Goal: Task Accomplishment & Management: Manage account settings

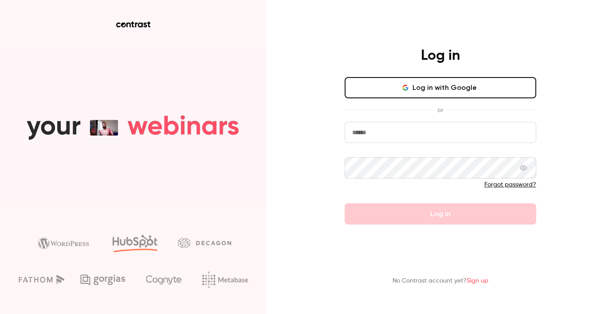
type input "**********"
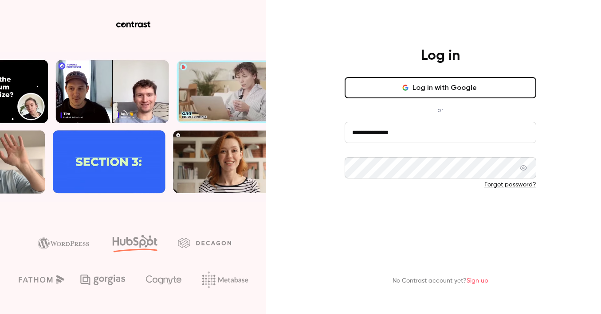
click at [475, 211] on button "Log in" at bounding box center [439, 213] width 191 height 21
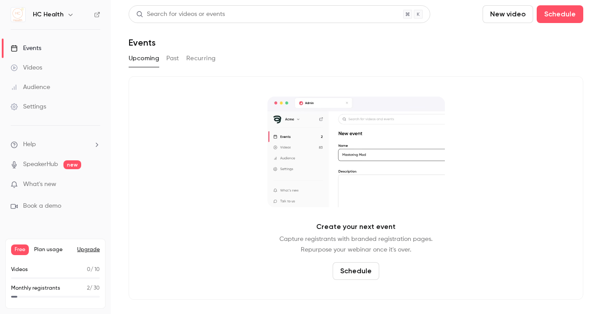
click at [39, 148] on li "Help" at bounding box center [56, 144] width 90 height 9
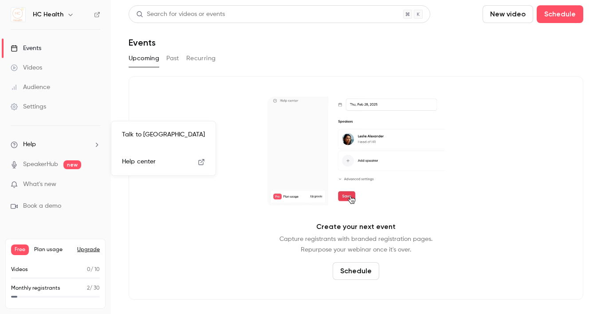
click at [39, 148] on div at bounding box center [300, 157] width 601 height 314
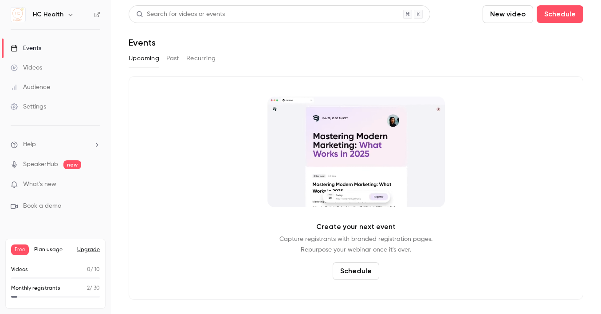
click at [42, 110] on div "Settings" at bounding box center [28, 106] width 35 height 9
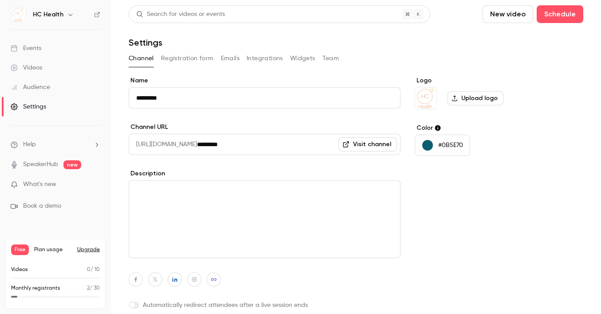
click at [97, 250] on button "Upgrade" at bounding box center [88, 249] width 23 height 7
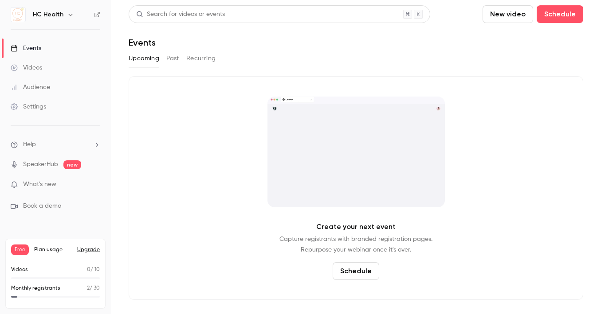
click at [37, 52] on div "Events" at bounding box center [26, 48] width 31 height 9
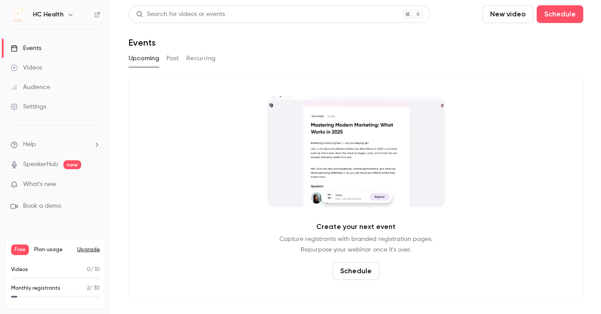
click at [204, 56] on button "Recurring" at bounding box center [201, 58] width 30 height 14
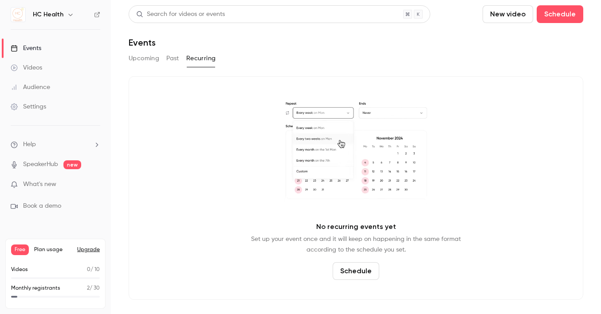
click at [171, 64] on button "Past" at bounding box center [172, 58] width 13 height 14
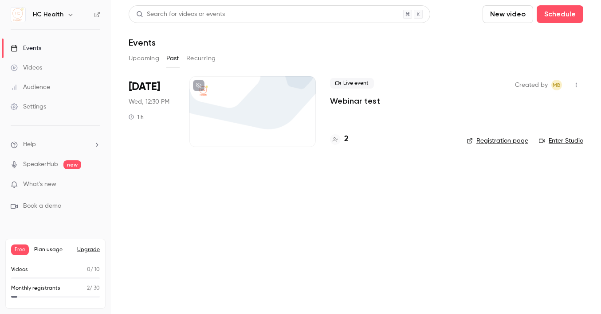
click at [159, 65] on div "Upcoming Past Recurring" at bounding box center [356, 58] width 454 height 14
click at [237, 112] on div at bounding box center [252, 111] width 126 height 71
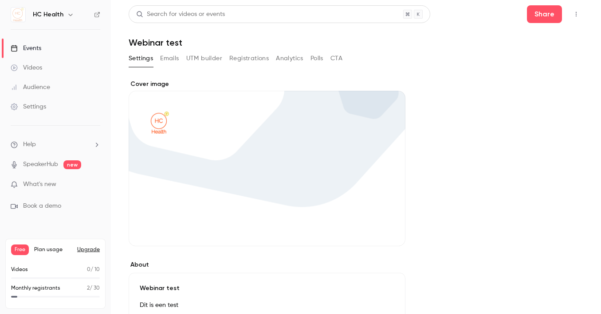
click at [51, 51] on link "Events" at bounding box center [55, 49] width 111 height 20
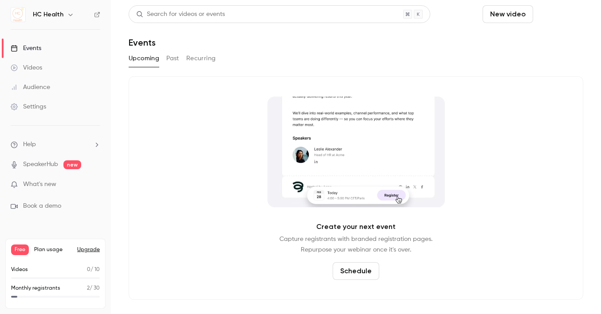
click at [556, 16] on button "Schedule" at bounding box center [559, 14] width 47 height 18
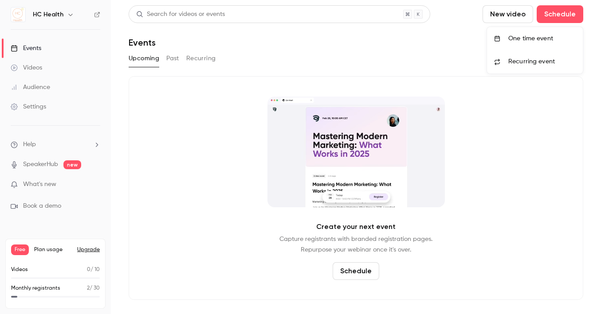
click at [527, 44] on li "One time event" at bounding box center [535, 38] width 96 height 23
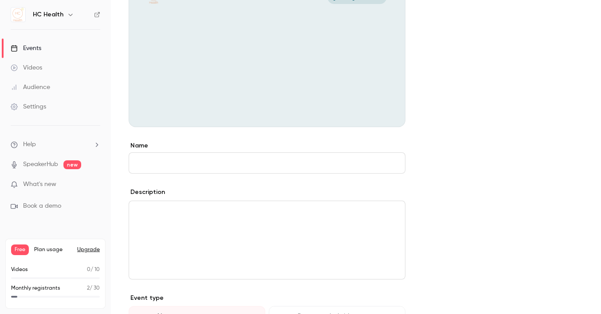
scroll to position [172, 0]
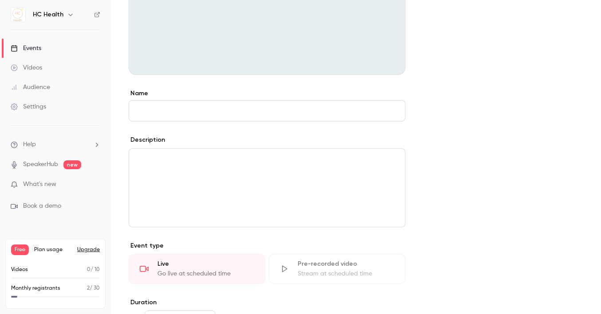
click at [210, 119] on input "Name" at bounding box center [267, 110] width 277 height 21
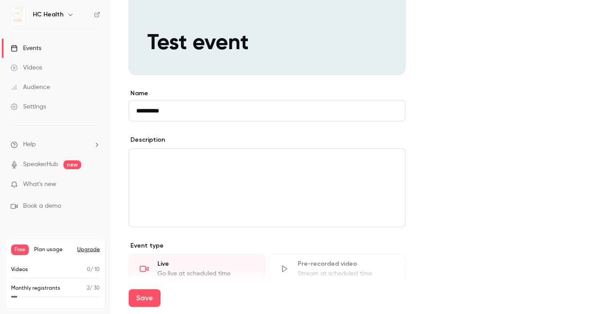
type input "**********"
click at [191, 184] on div "editor" at bounding box center [267, 188] width 276 height 78
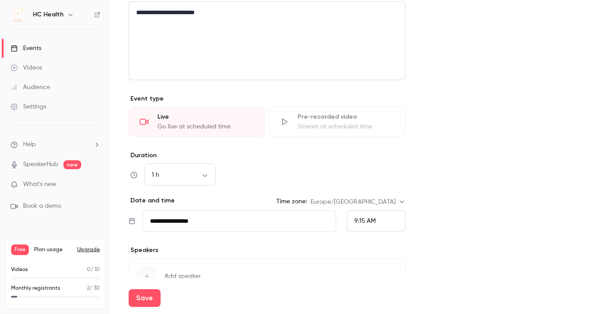
scroll to position [319, 0]
click at [186, 224] on input "**********" at bounding box center [239, 220] width 194 height 21
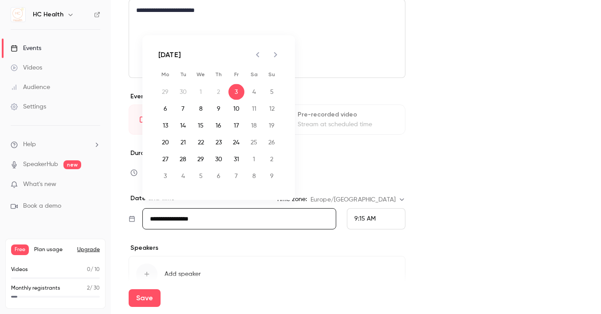
scroll to position [321, 0]
click at [167, 139] on button "20" at bounding box center [165, 143] width 16 height 16
type input "**********"
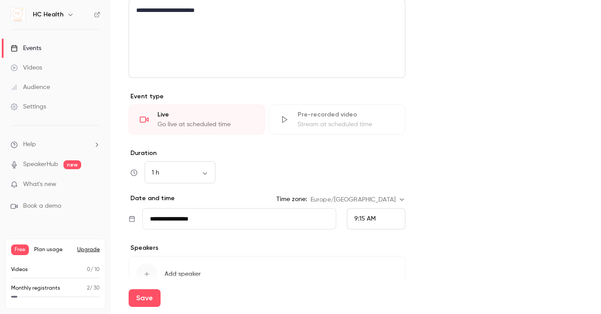
click at [370, 216] on span "9:15 AM" at bounding box center [364, 219] width 21 height 6
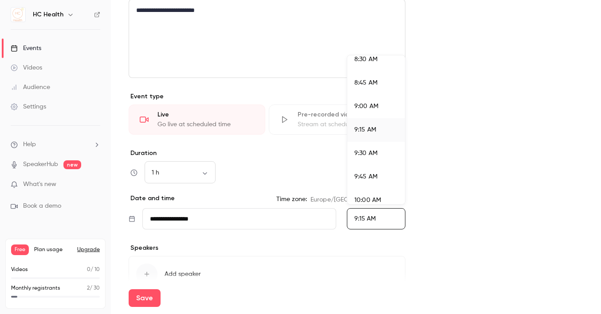
scroll to position [1094, 0]
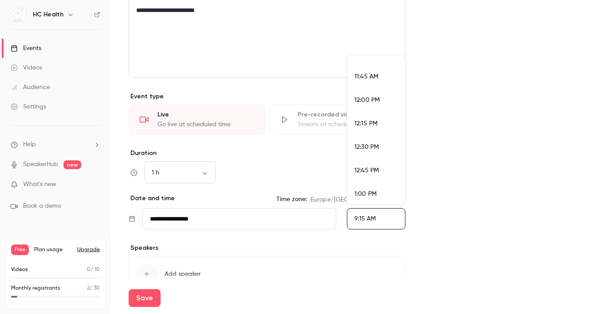
click at [369, 146] on span "12:30 PM" at bounding box center [366, 147] width 24 height 6
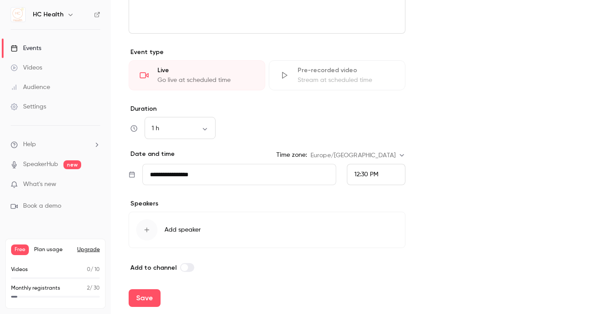
scroll to position [370, 0]
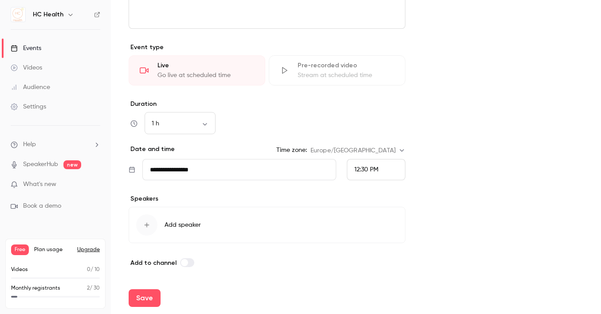
click at [168, 220] on button "Add speaker" at bounding box center [267, 225] width 277 height 36
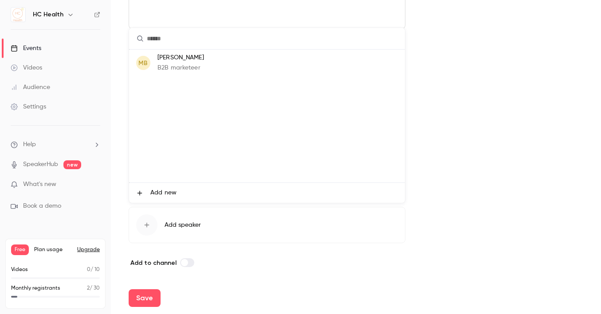
click at [179, 57] on p "[PERSON_NAME]" at bounding box center [180, 57] width 47 height 9
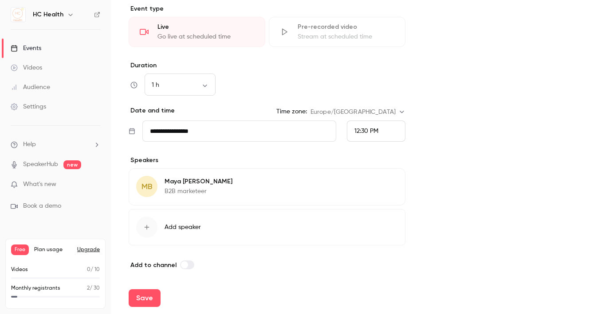
scroll to position [411, 0]
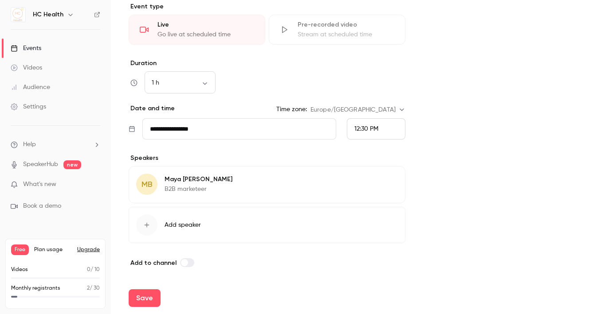
click at [176, 231] on button "Add speaker" at bounding box center [267, 225] width 277 height 36
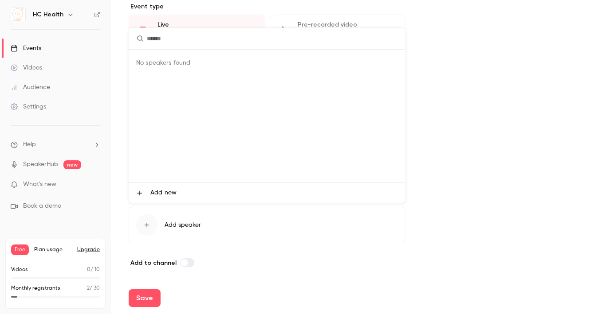
click at [159, 190] on span "Add new" at bounding box center [163, 192] width 26 height 9
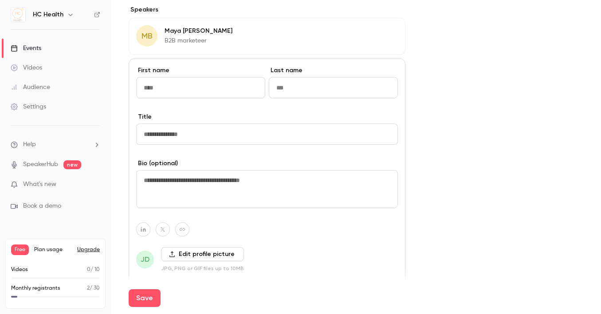
scroll to position [562, 0]
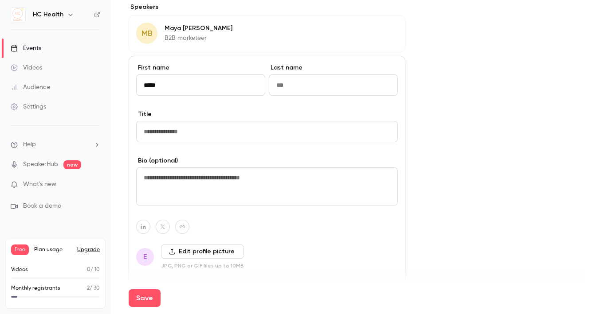
type input "*****"
type input "**********"
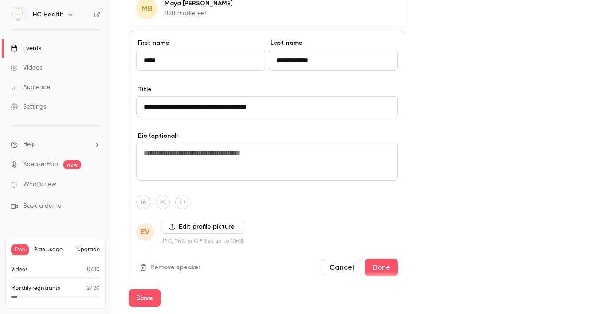
scroll to position [587, 0]
type input "**********"
click at [184, 224] on label "Edit profile picture" at bounding box center [202, 226] width 83 height 14
click at [0, 0] on input "Edit profile picture" at bounding box center [0, 0] width 0 height 0
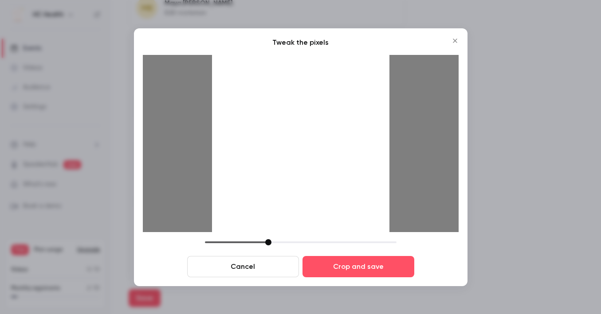
click at [264, 269] on button "Cancel" at bounding box center [243, 266] width 112 height 21
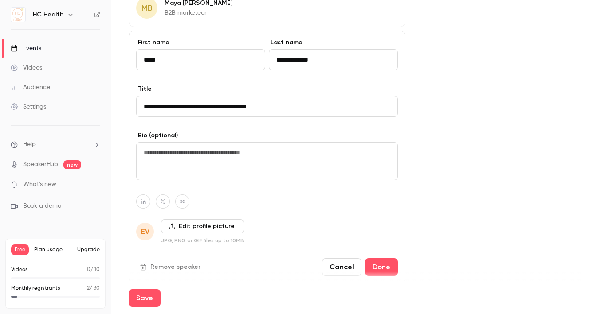
click at [173, 222] on label "Edit profile picture" at bounding box center [202, 226] width 83 height 14
click at [0, 0] on input "Edit profile picture" at bounding box center [0, 0] width 0 height 0
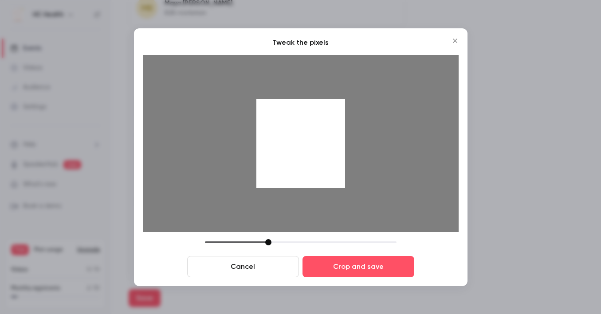
drag, startPoint x: 329, startPoint y: 173, endPoint x: 316, endPoint y: 172, distance: 12.9
click at [316, 172] on div at bounding box center [300, 143] width 89 height 89
drag, startPoint x: 317, startPoint y: 172, endPoint x: 338, endPoint y: 180, distance: 22.2
click at [338, 180] on div at bounding box center [300, 143] width 89 height 89
click at [274, 267] on button "Cancel" at bounding box center [243, 266] width 112 height 21
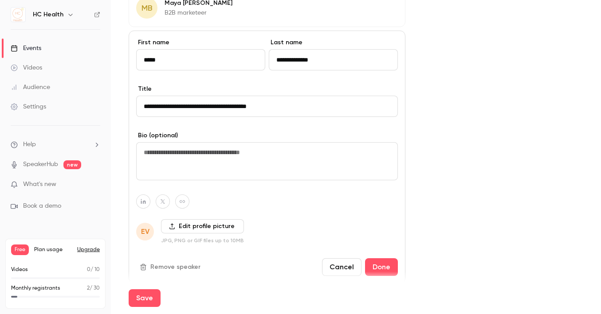
click at [173, 227] on icon at bounding box center [172, 226] width 6 height 6
click at [0, 0] on input "Edit profile picture" at bounding box center [0, 0] width 0 height 0
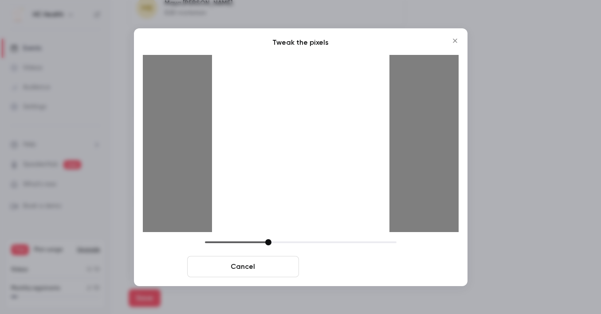
click at [344, 259] on button "Crop and save" at bounding box center [358, 266] width 112 height 21
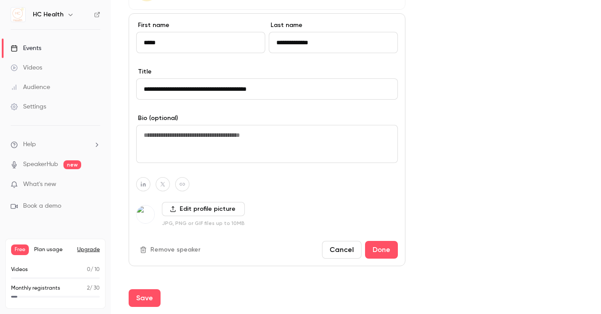
scroll to position [628, 0]
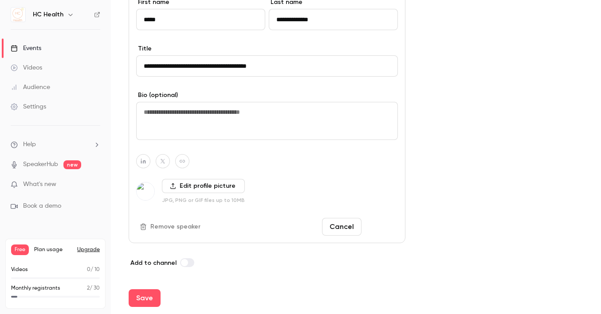
click at [373, 224] on button "Done" at bounding box center [381, 227] width 33 height 18
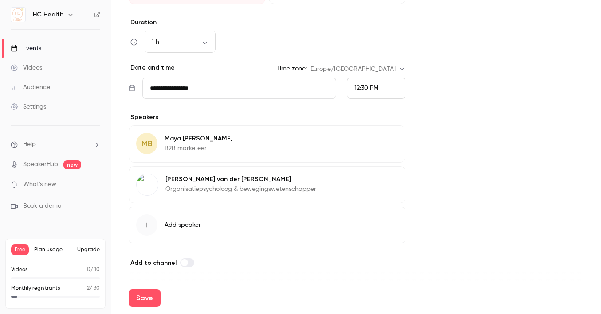
scroll to position [452, 0]
click at [193, 222] on span "Add speaker" at bounding box center [182, 225] width 36 height 9
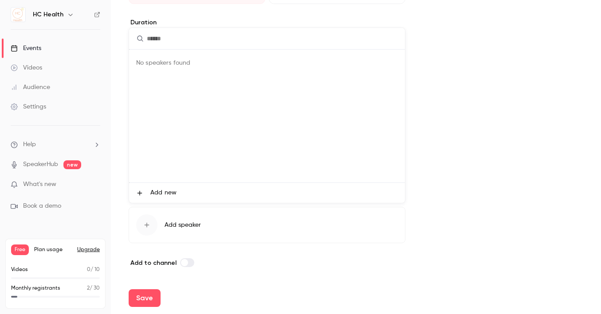
click at [160, 191] on span "Add new" at bounding box center [163, 192] width 26 height 9
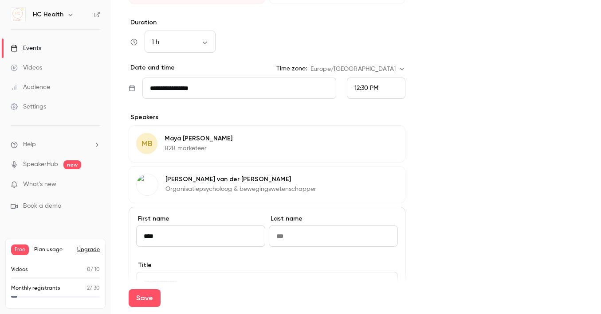
type input "****"
paste input "**********"
click at [308, 238] on input "**********" at bounding box center [333, 236] width 129 height 21
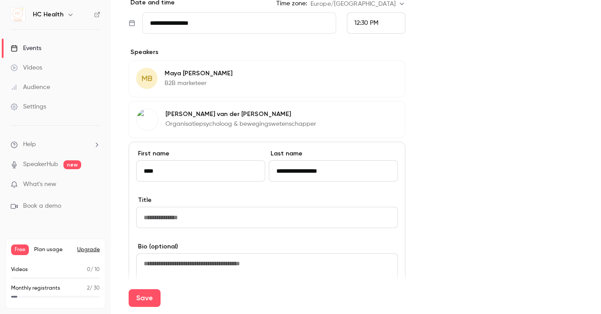
type input "**********"
click at [246, 213] on input at bounding box center [267, 217] width 262 height 21
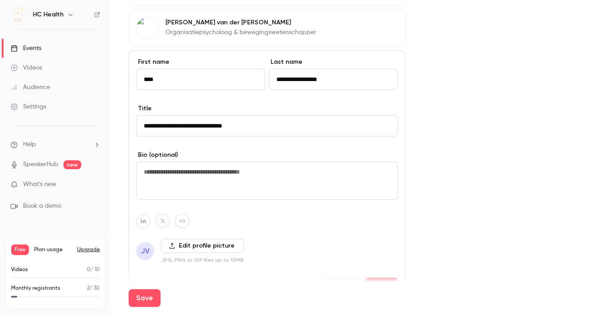
scroll to position [623, 0]
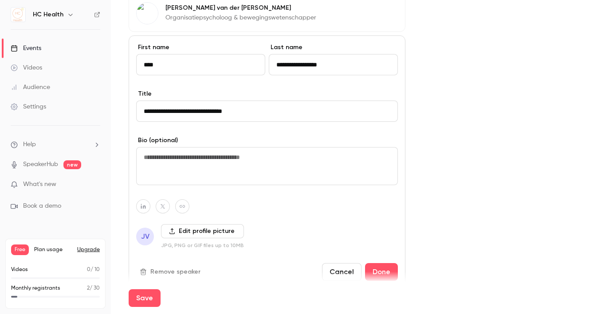
type input "**********"
click at [205, 231] on label "Edit profile picture" at bounding box center [202, 231] width 83 height 14
click at [0, 0] on input "Edit profile picture" at bounding box center [0, 0] width 0 height 0
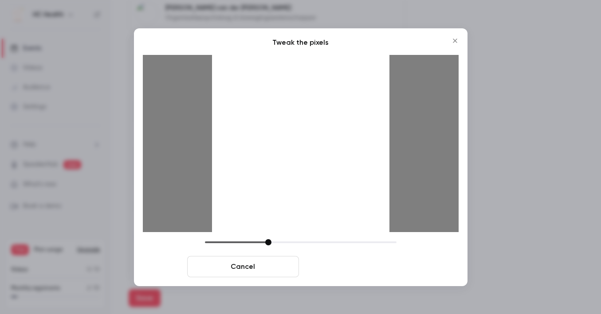
click at [361, 265] on button "Crop and save" at bounding box center [358, 266] width 112 height 21
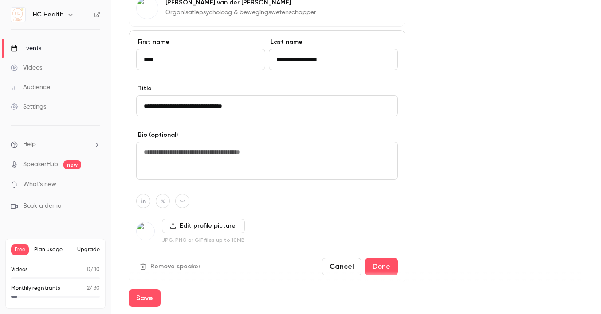
click at [380, 264] on button "Done" at bounding box center [381, 267] width 33 height 18
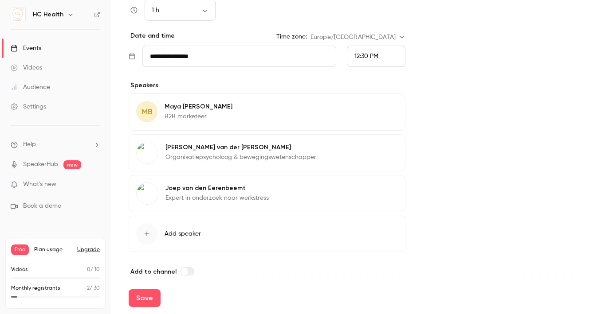
scroll to position [483, 0]
click at [387, 114] on button "Edit" at bounding box center [381, 109] width 32 height 14
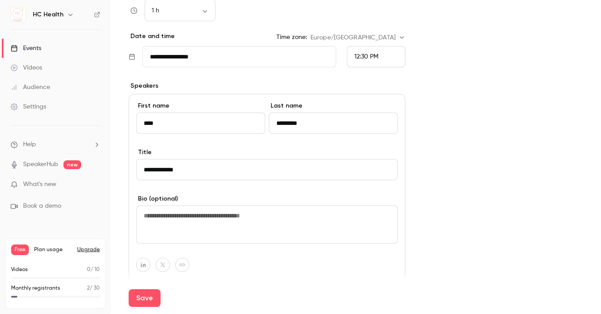
scroll to position [561, 0]
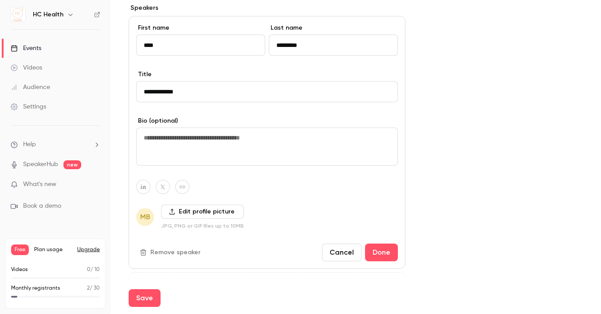
click at [196, 253] on button "Remove speaker" at bounding box center [171, 253] width 70 height 14
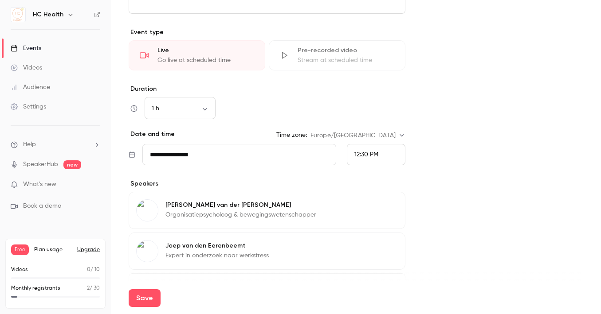
scroll to position [452, 0]
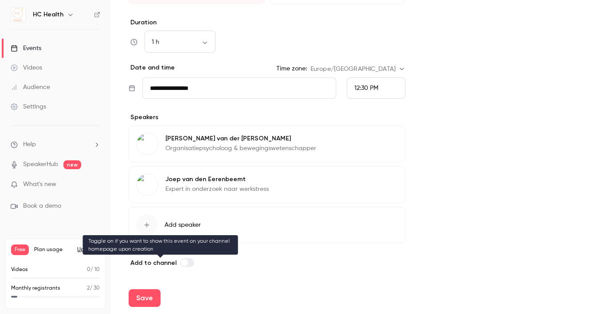
click at [182, 262] on span at bounding box center [184, 262] width 7 height 7
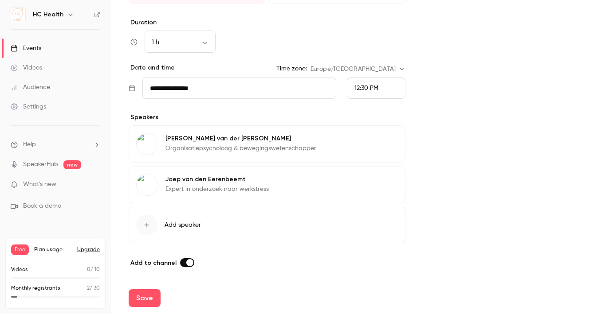
click at [184, 259] on label at bounding box center [187, 262] width 14 height 9
click at [183, 259] on label at bounding box center [187, 262] width 14 height 9
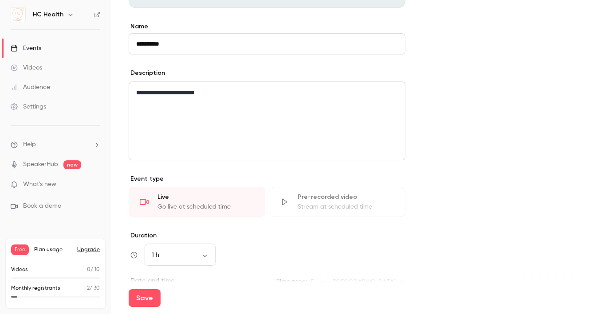
scroll to position [48, 0]
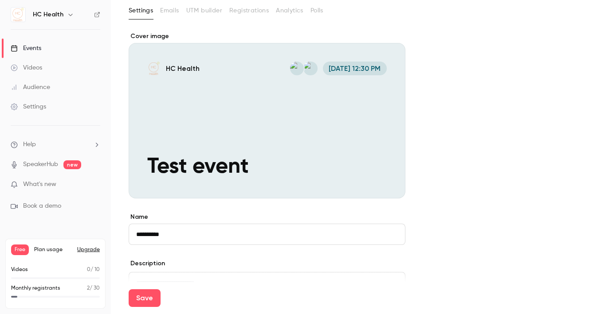
click at [378, 180] on div "Cover image" at bounding box center [267, 115] width 277 height 167
click at [0, 0] on input "HC Health [DATE] 12:30 PM Test event" at bounding box center [0, 0] width 0 height 0
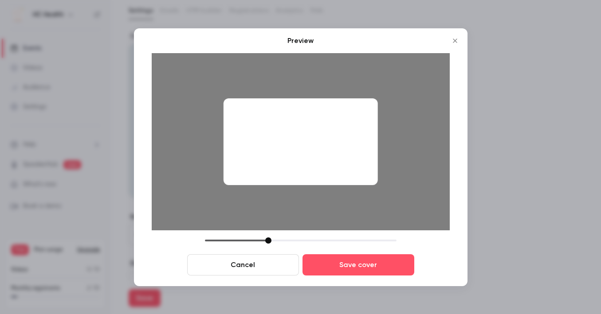
drag, startPoint x: 269, startPoint y: 155, endPoint x: 472, endPoint y: 137, distance: 203.3
click at [472, 137] on div "Preview Cancel Save cover" at bounding box center [300, 157] width 601 height 314
drag, startPoint x: 341, startPoint y: 151, endPoint x: 289, endPoint y: 155, distance: 52.0
click at [289, 155] on div at bounding box center [300, 141] width 154 height 87
drag, startPoint x: 267, startPoint y: 242, endPoint x: 240, endPoint y: 243, distance: 27.1
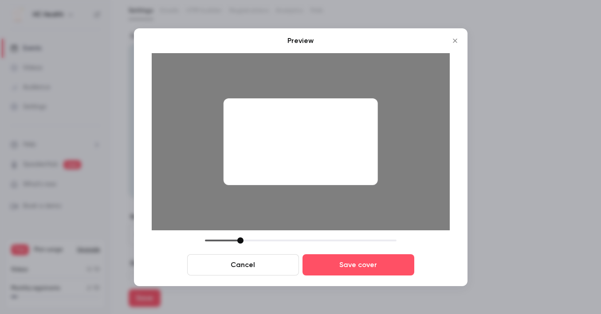
click at [240, 243] on div at bounding box center [240, 241] width 6 height 6
drag, startPoint x: 280, startPoint y: 172, endPoint x: 270, endPoint y: 171, distance: 10.2
click at [270, 171] on div at bounding box center [300, 141] width 154 height 87
click at [248, 271] on button "Cancel" at bounding box center [243, 264] width 112 height 21
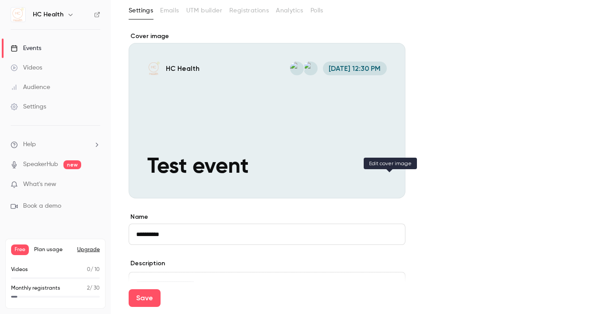
click at [387, 184] on icon "Cover image" at bounding box center [389, 182] width 10 height 7
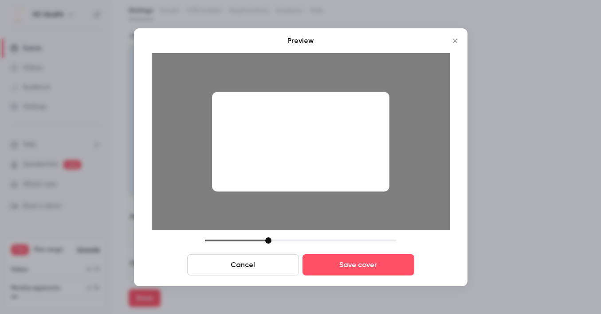
drag, startPoint x: 257, startPoint y: 262, endPoint x: 257, endPoint y: 253, distance: 9.3
click at [257, 262] on button "Cancel" at bounding box center [243, 264] width 112 height 21
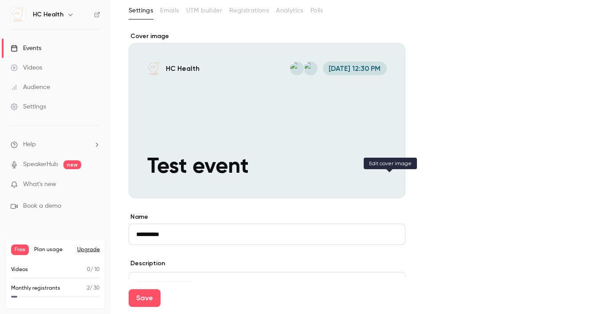
click at [392, 182] on icon "Cover image" at bounding box center [389, 182] width 10 height 7
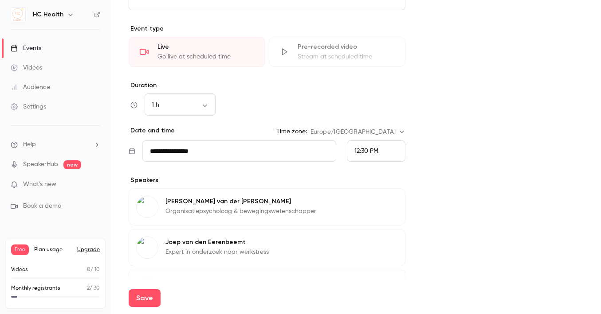
scroll to position [452, 0]
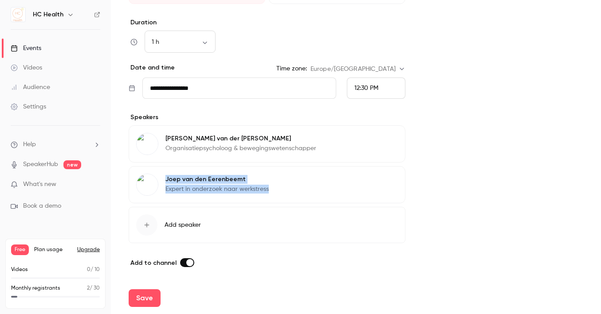
drag, startPoint x: 193, startPoint y: 183, endPoint x: 305, endPoint y: 200, distance: 113.1
click at [305, 200] on div "[PERSON_NAME] van den Eerenbeemt Expert in onderzoek naar werkstress Edit" at bounding box center [267, 184] width 277 height 37
copy div "[PERSON_NAME] van den Eerenbeemt Expert in onderzoek naar werkstress"
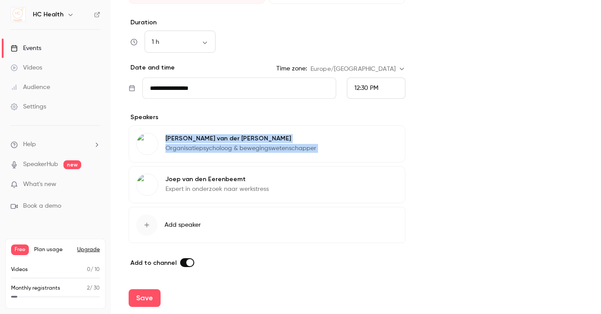
drag, startPoint x: 342, startPoint y: 148, endPoint x: 172, endPoint y: 130, distance: 171.1
click at [172, 130] on div "[PERSON_NAME] van der [PERSON_NAME] Organisatiepsycholoog & bewegingswetenschap…" at bounding box center [267, 143] width 277 height 37
copy div "[PERSON_NAME] van der [PERSON_NAME] Organisatiepsycholoog & bewegingswetenschap…"
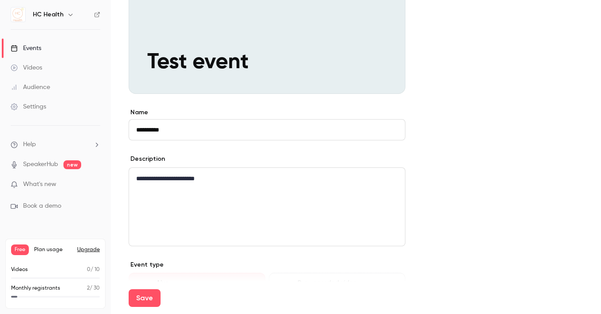
scroll to position [0, 0]
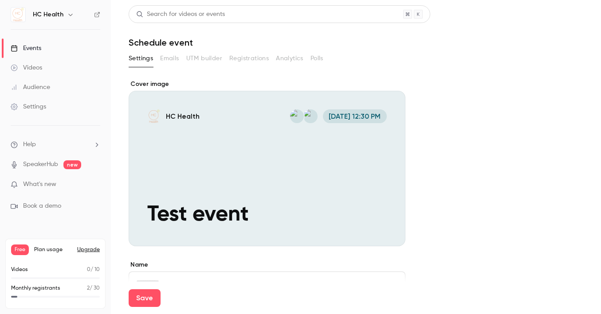
click at [318, 148] on div "Cover image" at bounding box center [267, 163] width 277 height 167
click at [0, 0] on input "HC Health [DATE] 12:30 PM Test event" at bounding box center [0, 0] width 0 height 0
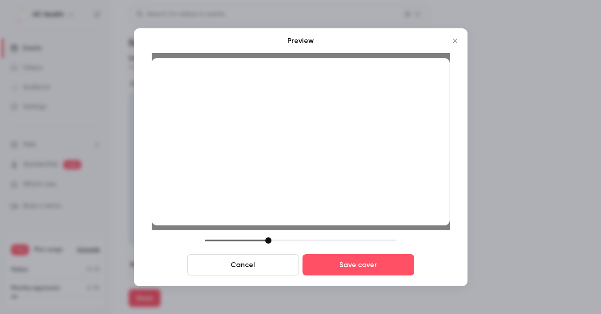
drag, startPoint x: 368, startPoint y: 165, endPoint x: 369, endPoint y: 180, distance: 14.7
click at [369, 180] on div at bounding box center [301, 142] width 298 height 168
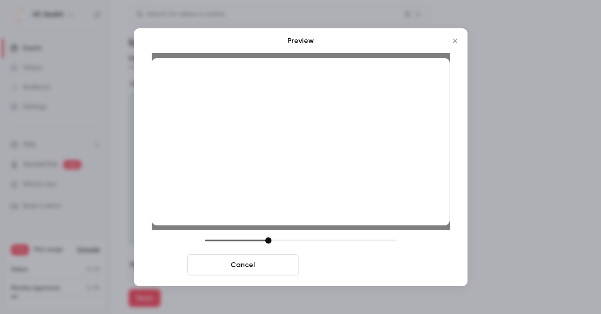
click at [356, 260] on button "Save cover" at bounding box center [358, 264] width 112 height 21
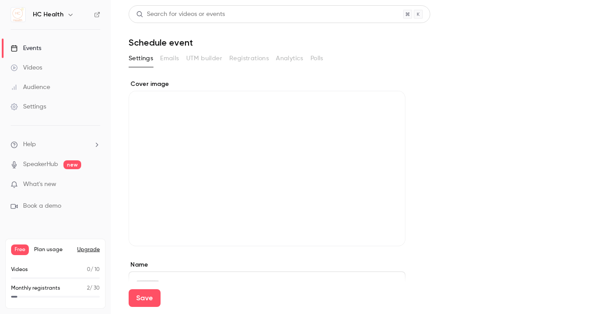
click at [356, 267] on label "Name" at bounding box center [267, 265] width 277 height 9
click at [356, 272] on input "**********" at bounding box center [267, 282] width 277 height 21
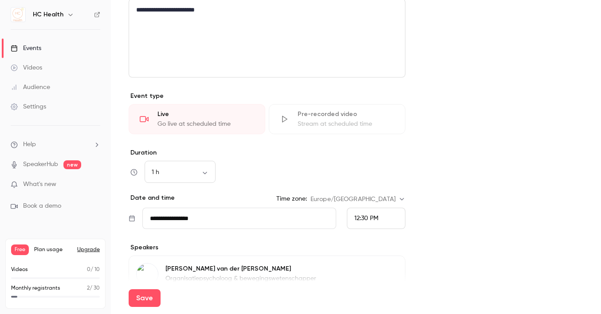
scroll to position [452, 0]
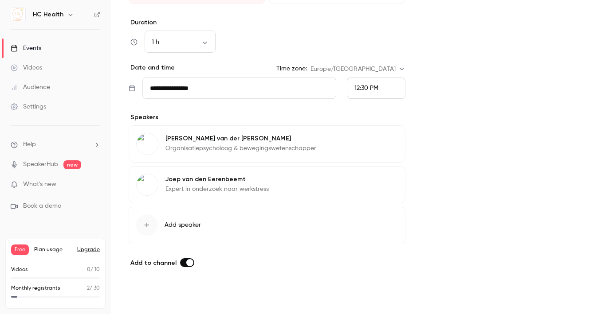
click at [145, 295] on button "Save" at bounding box center [145, 298] width 32 height 18
type input "**********"
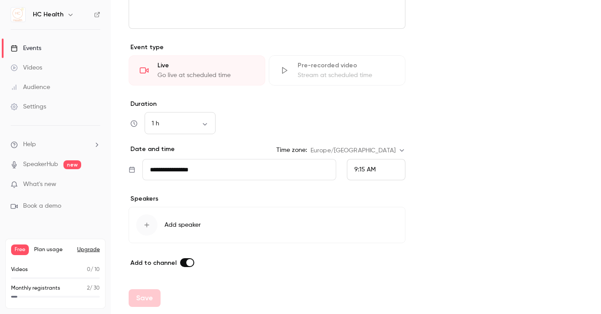
scroll to position [370, 0]
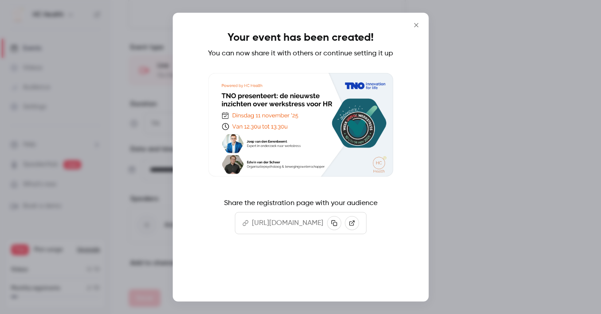
click at [296, 279] on button "Continue" at bounding box center [300, 273] width 89 height 21
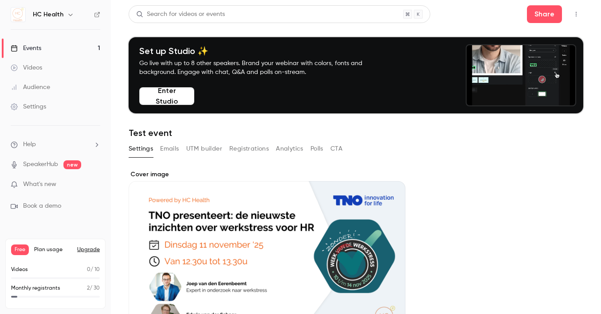
click at [165, 148] on button "Emails" at bounding box center [169, 149] width 19 height 14
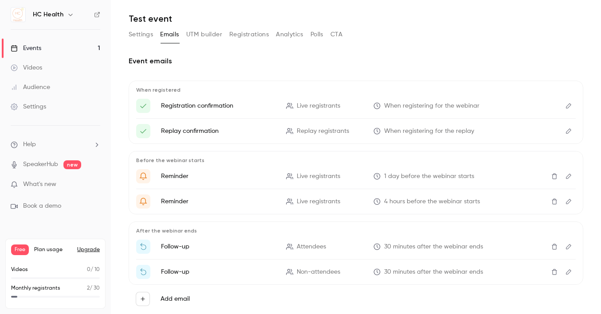
scroll to position [137, 0]
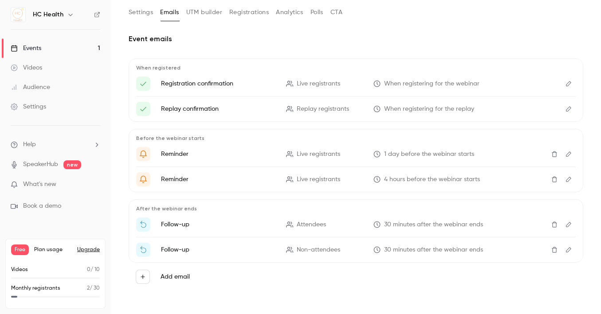
click at [547, 158] on button "Delete" at bounding box center [554, 154] width 14 height 14
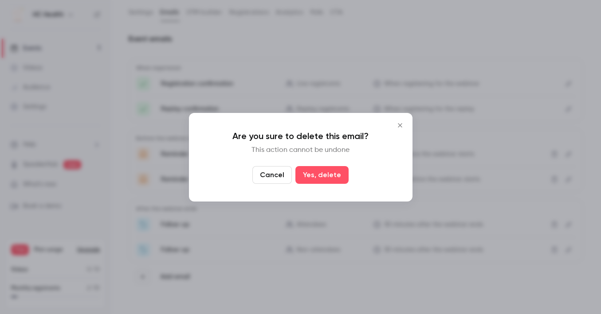
drag, startPoint x: 328, startPoint y: 179, endPoint x: 399, endPoint y: 170, distance: 72.4
click at [328, 179] on button "Yes, delete" at bounding box center [321, 175] width 53 height 18
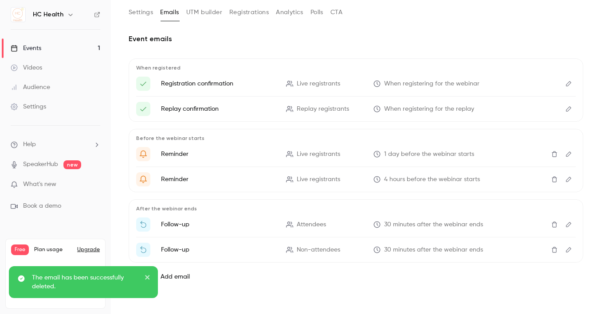
scroll to position [111, 0]
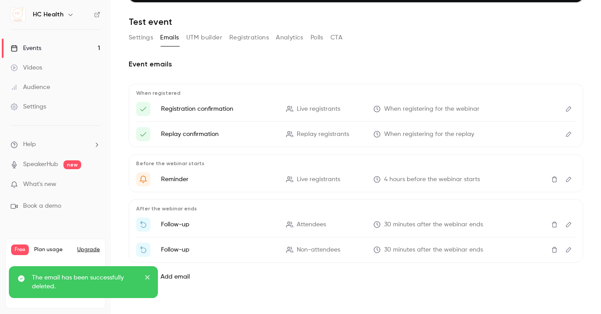
click at [551, 181] on icon "Delete" at bounding box center [554, 179] width 7 height 6
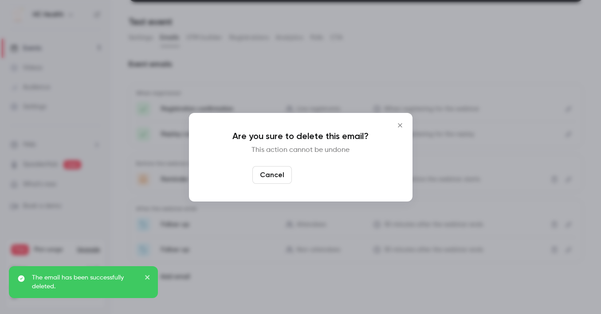
click at [340, 180] on button "Yes, delete" at bounding box center [321, 175] width 53 height 18
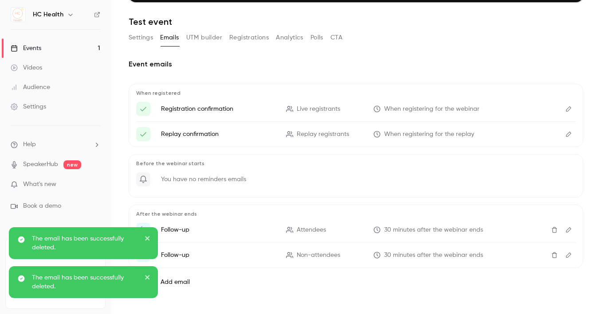
click at [551, 229] on button "Delete" at bounding box center [554, 230] width 14 height 14
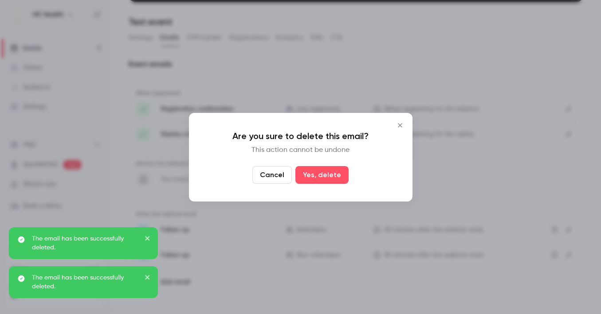
click at [337, 178] on button "Yes, delete" at bounding box center [321, 175] width 53 height 18
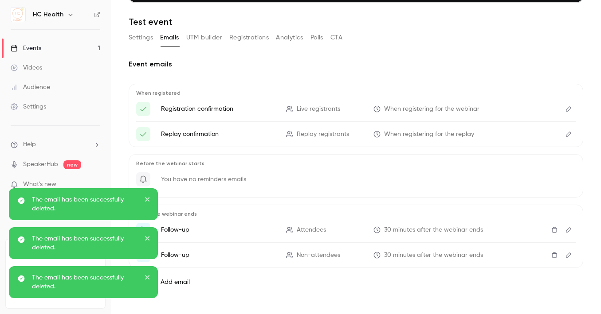
scroll to position [91, 0]
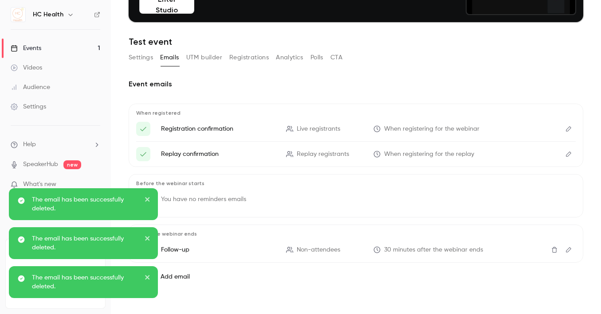
click at [551, 252] on icon "Delete" at bounding box center [554, 250] width 7 height 6
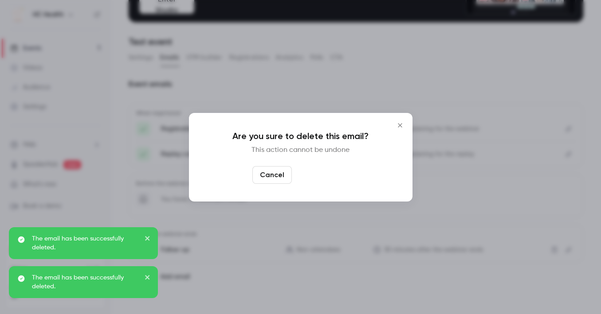
click at [333, 177] on button "Yes, delete" at bounding box center [321, 175] width 53 height 18
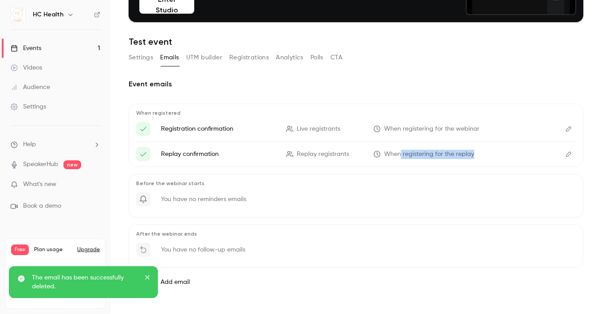
drag, startPoint x: 464, startPoint y: 154, endPoint x: 396, endPoint y: 153, distance: 67.4
click at [396, 153] on li "Replay confirmation Replay registrants When registering for the replay" at bounding box center [355, 154] width 439 height 14
click at [396, 153] on span "When registering for the replay" at bounding box center [429, 154] width 90 height 9
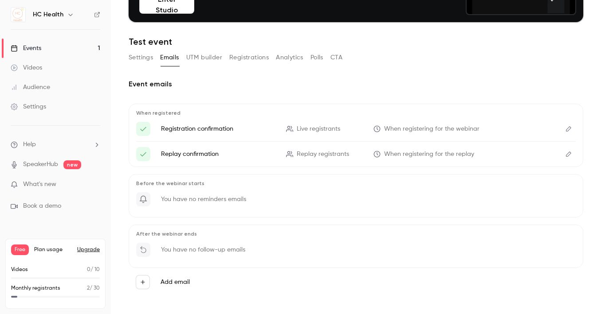
click at [565, 155] on icon "Edit" at bounding box center [568, 154] width 7 height 6
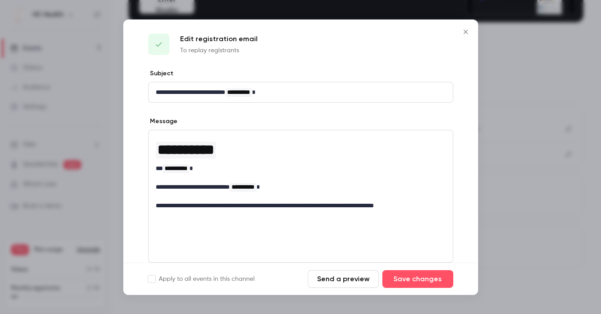
scroll to position [0, 0]
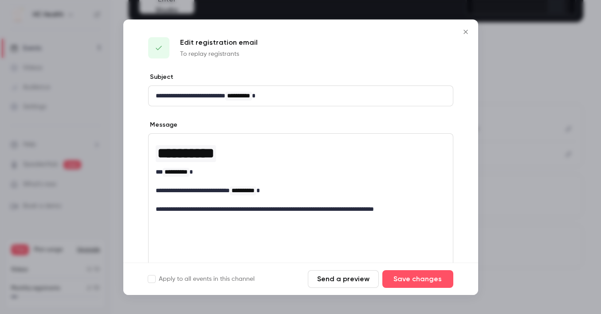
click at [463, 29] on icon "Close" at bounding box center [465, 31] width 11 height 7
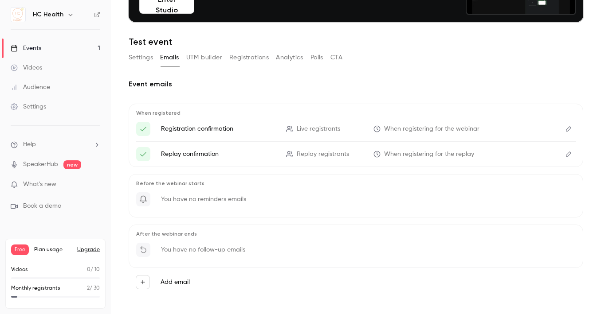
click at [565, 128] on icon "Edit" at bounding box center [568, 129] width 7 height 6
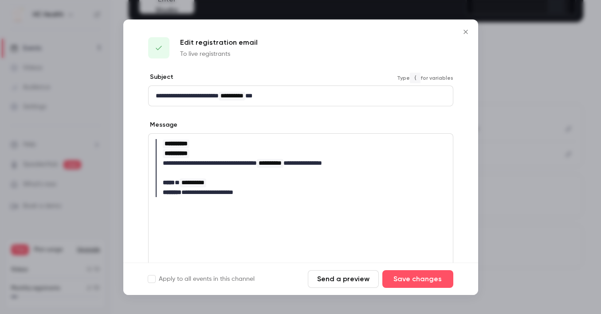
click at [326, 93] on p "**********" at bounding box center [297, 95] width 283 height 9
drag, startPoint x: 201, startPoint y: 95, endPoint x: 130, endPoint y: 99, distance: 71.1
click at [130, 99] on div "**********" at bounding box center [300, 209] width 355 height 273
click at [160, 96] on p "**********" at bounding box center [297, 95] width 283 height 9
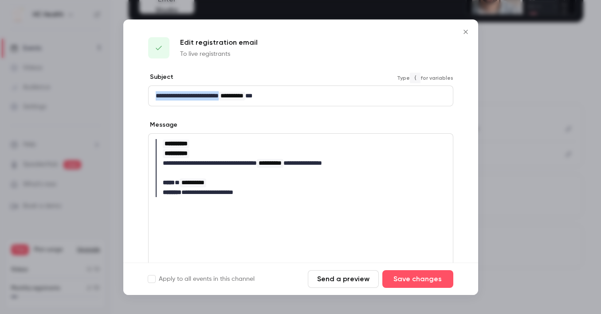
click at [160, 96] on p "**********" at bounding box center [297, 95] width 283 height 9
click at [468, 33] on icon "Close" at bounding box center [465, 31] width 11 height 7
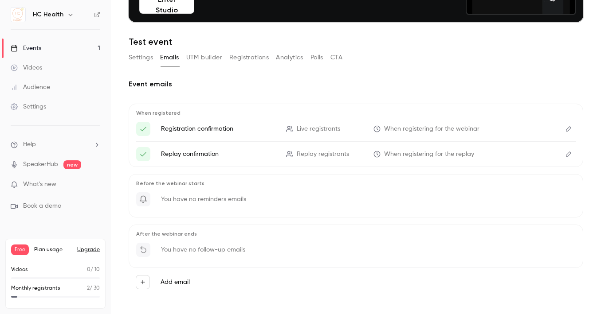
scroll to position [93, 0]
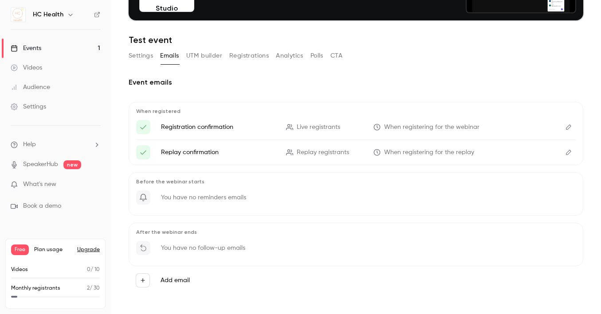
click at [283, 57] on button "Analytics" at bounding box center [289, 56] width 27 height 14
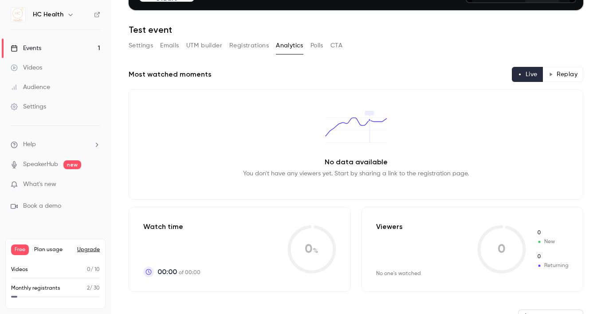
click at [261, 45] on button "Registrations" at bounding box center [248, 46] width 39 height 14
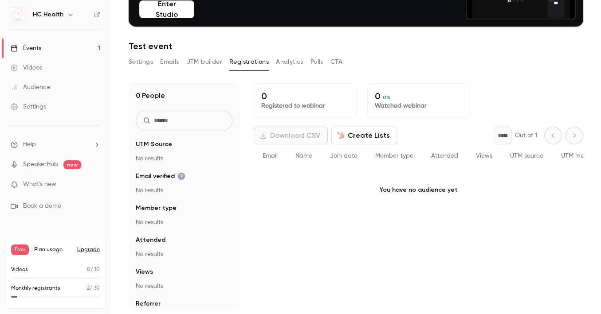
click at [212, 62] on button "UTM builder" at bounding box center [204, 62] width 36 height 14
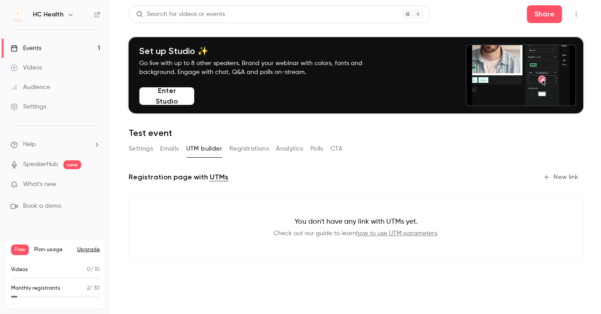
click at [316, 148] on button "Polls" at bounding box center [316, 149] width 13 height 14
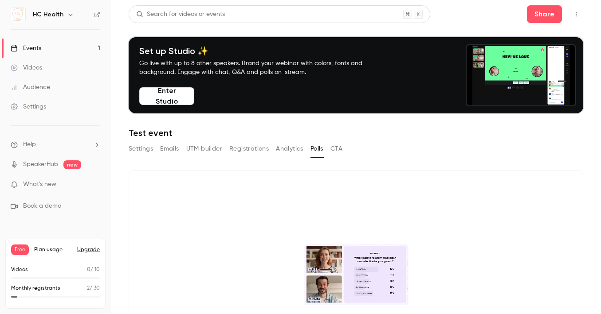
click at [332, 146] on button "CTA" at bounding box center [336, 149] width 12 height 14
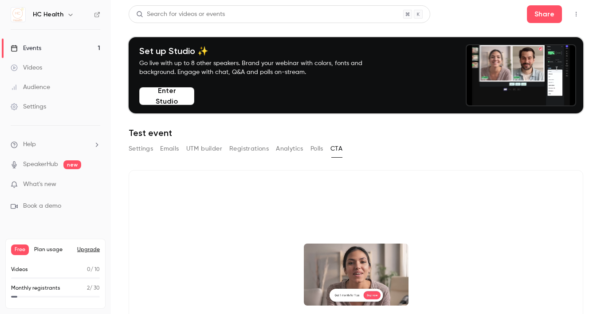
click at [172, 150] on button "Emails" at bounding box center [169, 149] width 19 height 14
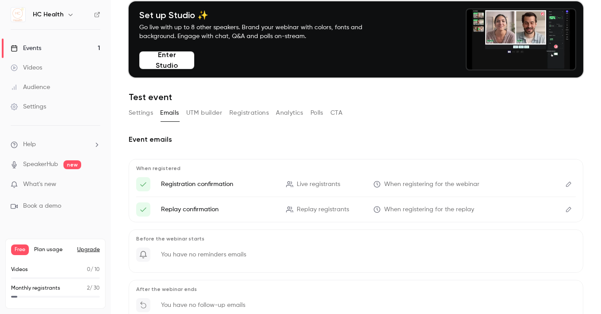
scroll to position [51, 0]
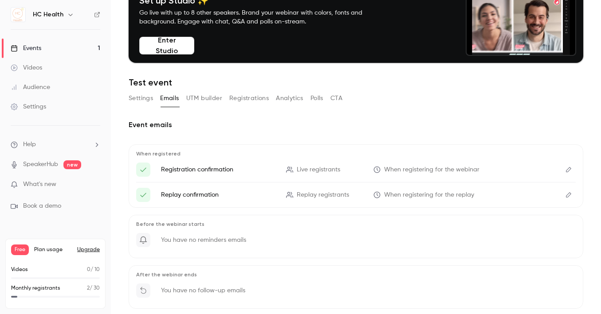
click at [565, 194] on icon "Edit" at bounding box center [568, 195] width 7 height 6
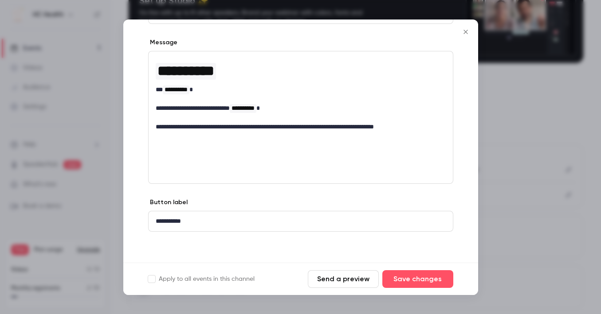
scroll to position [83, 0]
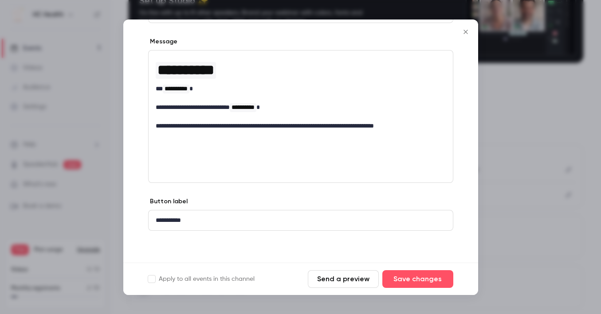
click at [246, 223] on p "**********" at bounding box center [297, 220] width 283 height 9
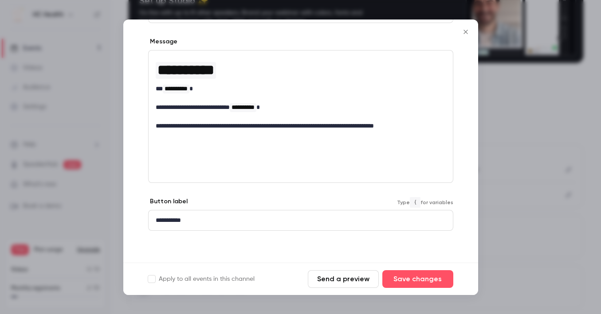
click at [348, 278] on button "Send a preview" at bounding box center [343, 279] width 71 height 18
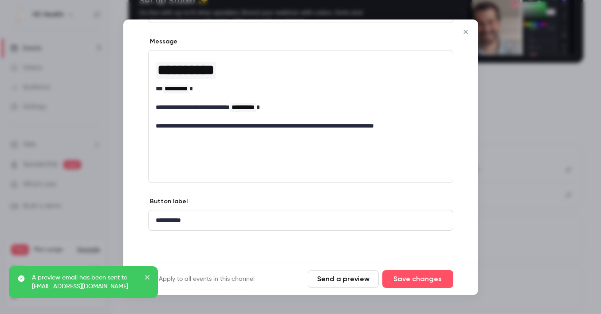
click at [467, 30] on icon "Close" at bounding box center [465, 32] width 4 height 4
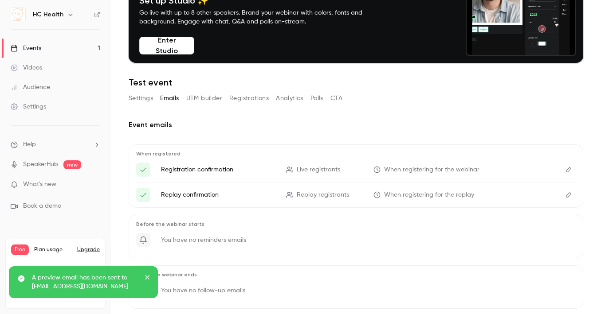
scroll to position [49, 0]
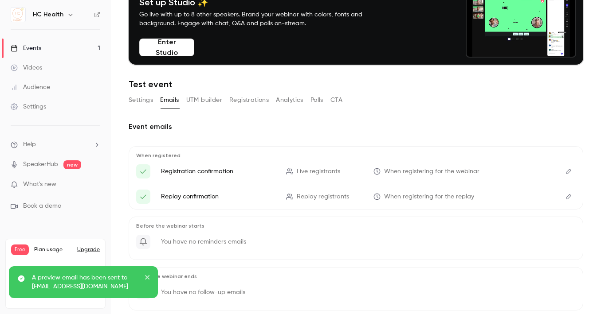
click at [565, 171] on icon "Edit" at bounding box center [568, 171] width 7 height 6
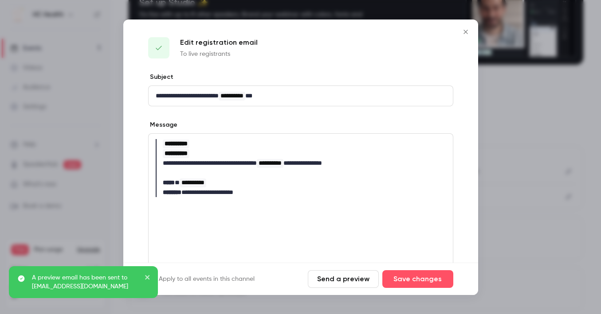
click at [220, 145] on blockquote "**********" at bounding box center [301, 143] width 290 height 9
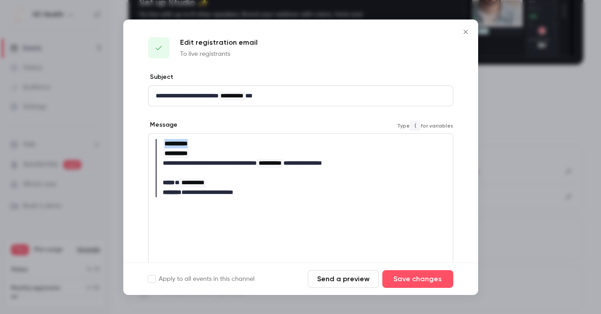
drag, startPoint x: 208, startPoint y: 144, endPoint x: 138, endPoint y: 141, distance: 70.1
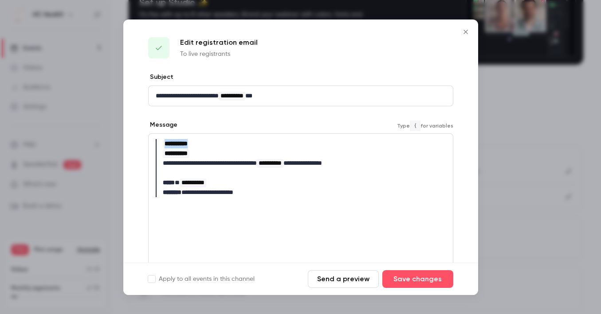
click at [138, 141] on div "**********" at bounding box center [300, 209] width 355 height 273
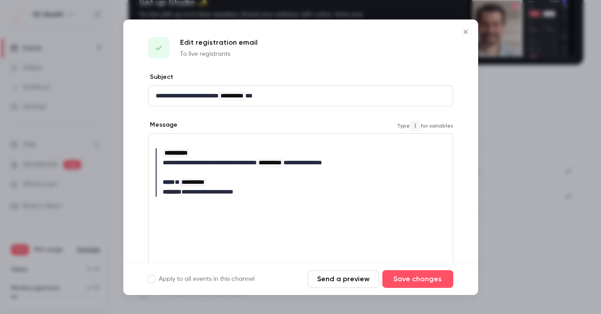
click at [331, 145] on p "editor" at bounding box center [301, 143] width 290 height 9
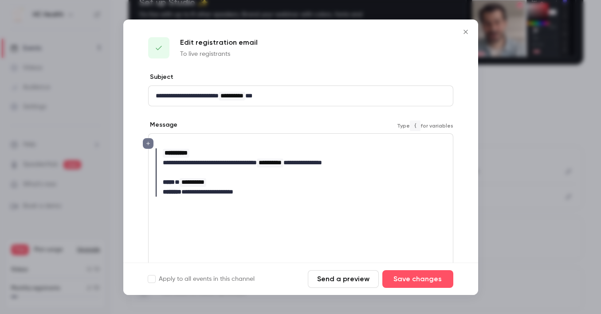
click at [150, 144] on icon "editor" at bounding box center [148, 143] width 6 height 5
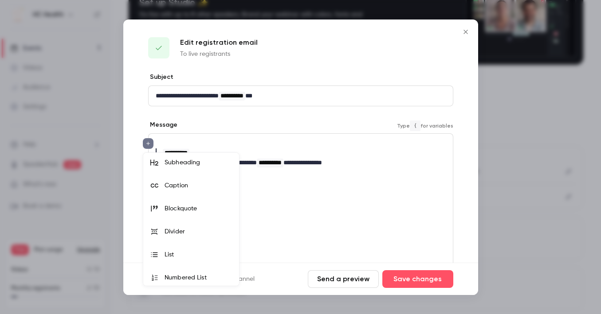
scroll to position [28, 0]
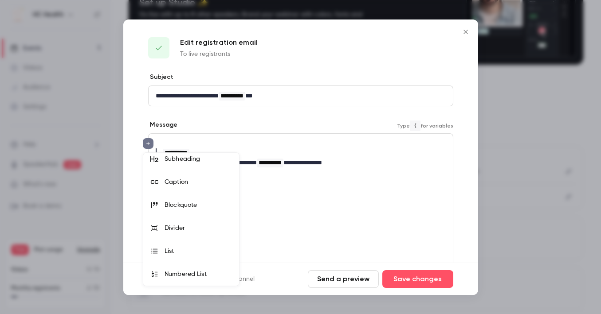
drag, startPoint x: 342, startPoint y: 183, endPoint x: 345, endPoint y: 199, distance: 16.2
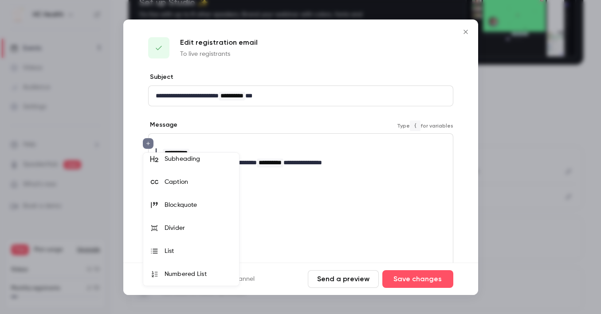
click at [344, 183] on div at bounding box center [300, 157] width 601 height 314
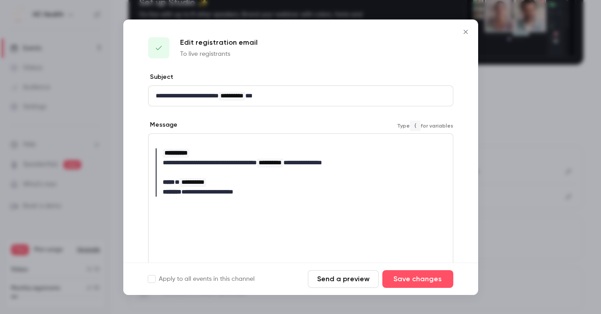
click at [227, 144] on p "editor" at bounding box center [301, 143] width 290 height 9
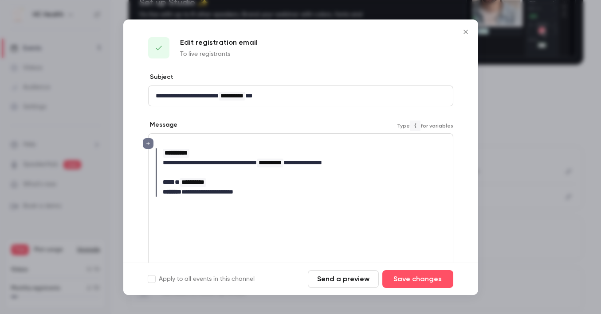
click at [332, 285] on button "Send a preview" at bounding box center [343, 279] width 71 height 18
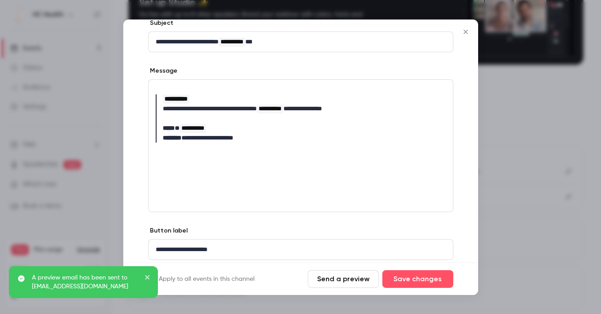
scroll to position [83, 0]
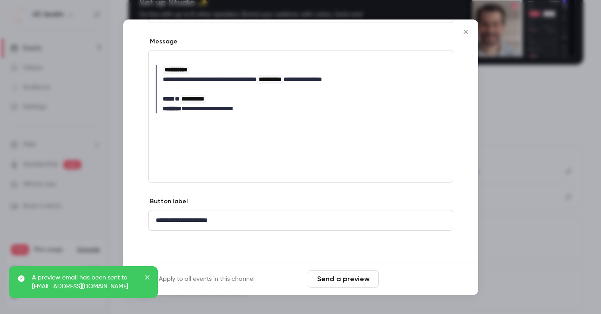
click at [397, 279] on button "Save changes" at bounding box center [417, 279] width 71 height 18
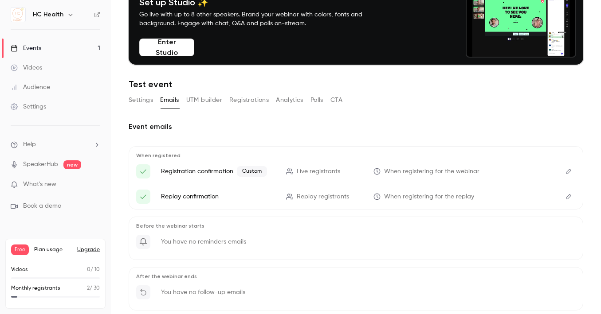
click at [561, 175] on button "Edit" at bounding box center [568, 171] width 14 height 14
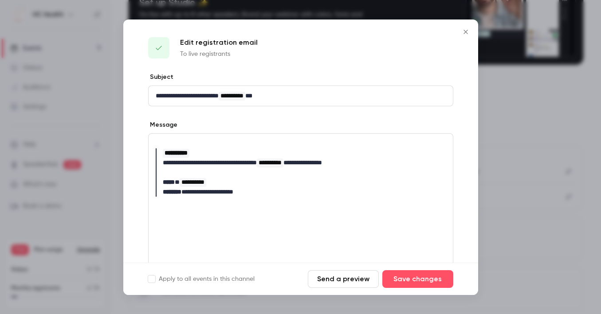
click at [213, 99] on p "**********" at bounding box center [297, 95] width 283 height 9
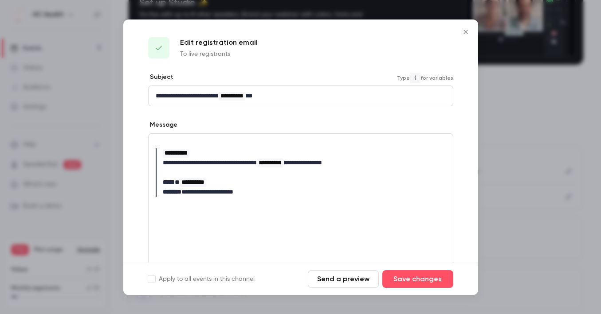
click at [213, 99] on p "**********" at bounding box center [297, 95] width 283 height 9
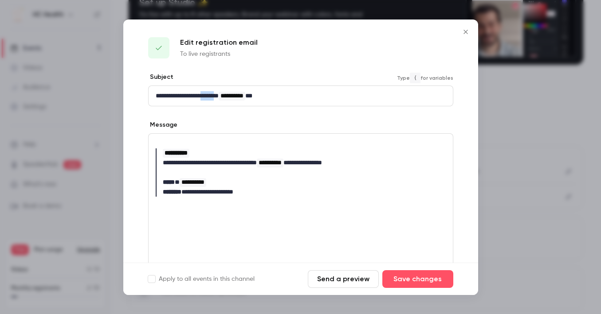
click at [213, 99] on p "**********" at bounding box center [297, 95] width 283 height 9
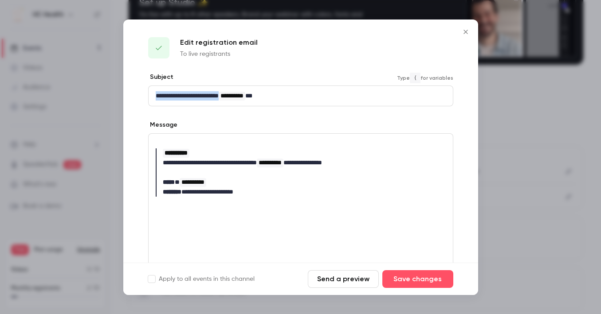
click at [215, 97] on p "**********" at bounding box center [297, 95] width 283 height 9
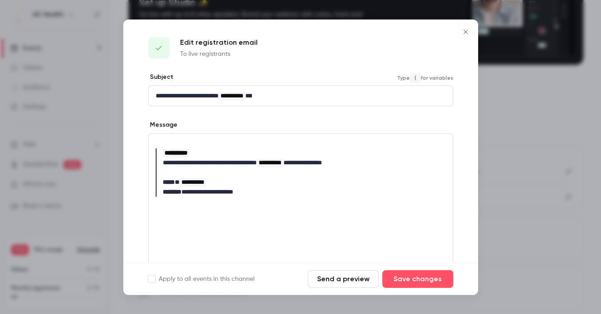
click at [218, 95] on p "**********" at bounding box center [297, 95] width 283 height 9
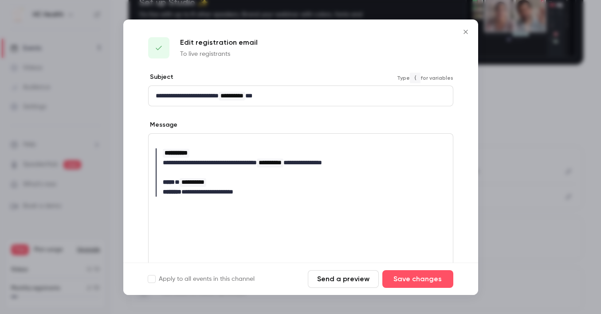
click at [218, 95] on p "**********" at bounding box center [297, 95] width 283 height 9
click at [305, 94] on p "**********" at bounding box center [297, 95] width 283 height 9
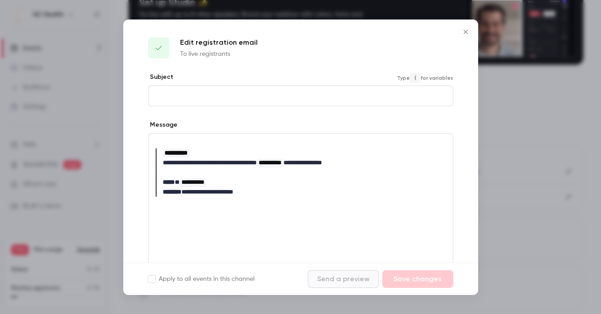
paste div "editor"
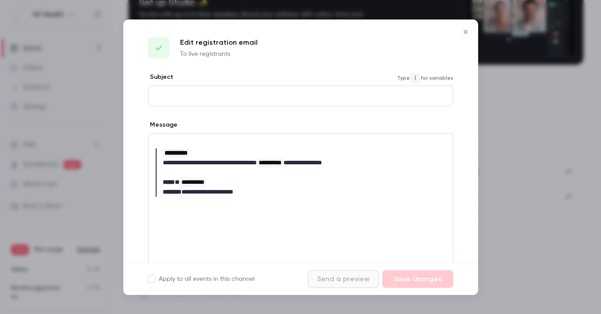
scroll to position [0, 0]
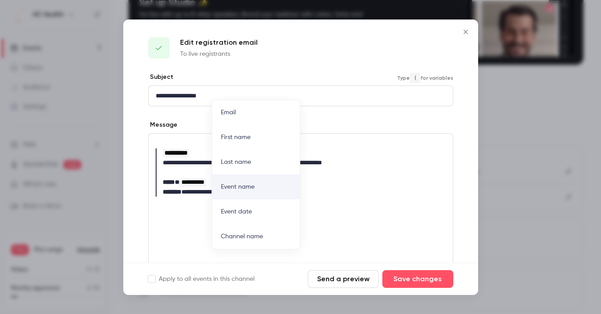
drag, startPoint x: 250, startPoint y: 192, endPoint x: 256, endPoint y: 175, distance: 18.4
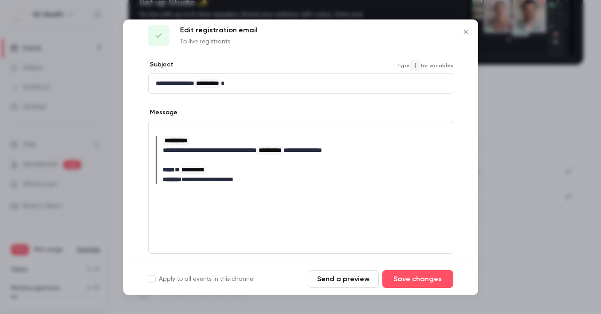
scroll to position [13, 0]
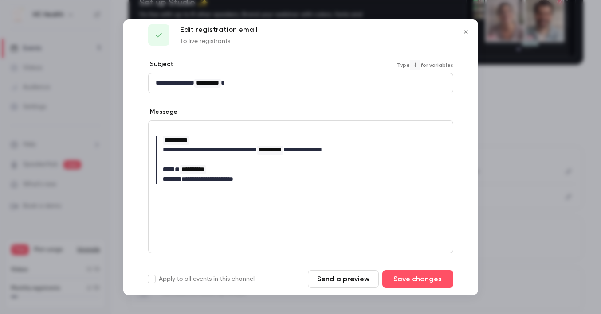
click at [211, 144] on blockquote "**********" at bounding box center [297, 149] width 283 height 12
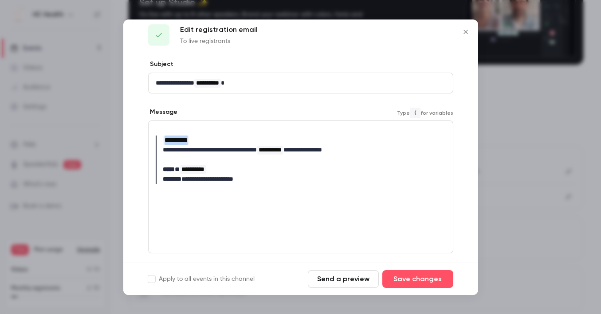
drag, startPoint x: 214, startPoint y: 139, endPoint x: 164, endPoint y: 141, distance: 50.1
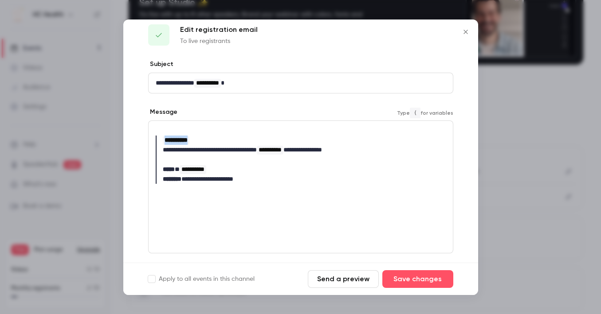
click at [164, 141] on blockquote "**********" at bounding box center [301, 140] width 290 height 9
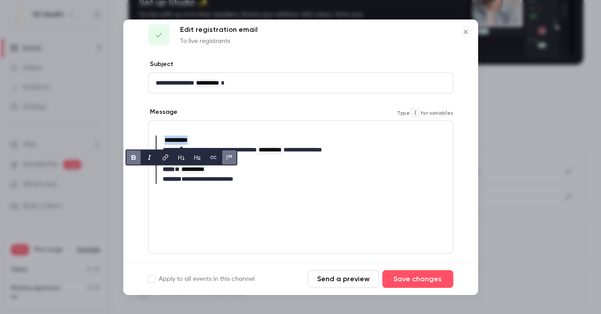
click at [295, 176] on blockquote "**********" at bounding box center [297, 178] width 283 height 12
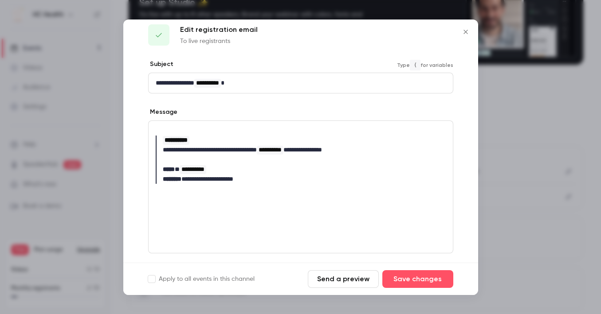
click at [318, 82] on p "**********" at bounding box center [297, 82] width 283 height 9
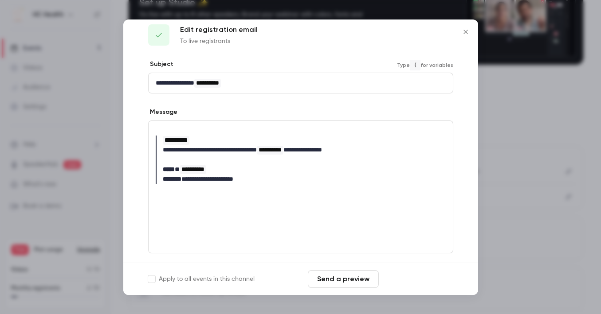
click at [404, 276] on button "Save changes" at bounding box center [417, 279] width 71 height 18
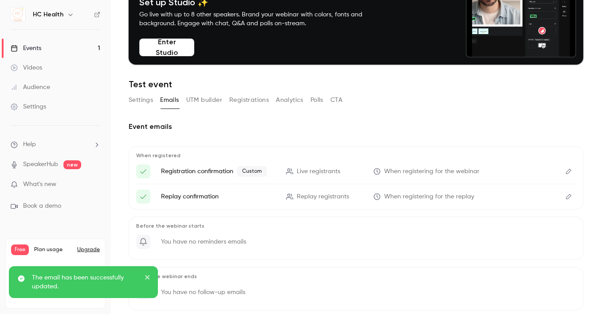
click at [566, 172] on icon "Edit" at bounding box center [568, 171] width 5 height 5
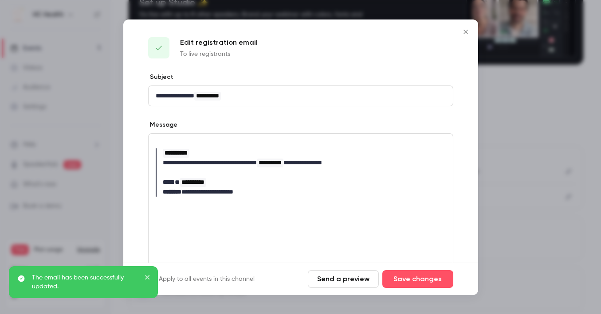
click at [334, 275] on button "Send a preview" at bounding box center [343, 279] width 71 height 18
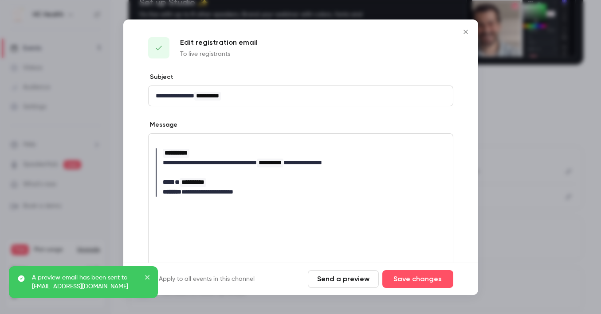
click at [467, 31] on icon "Close" at bounding box center [465, 31] width 11 height 7
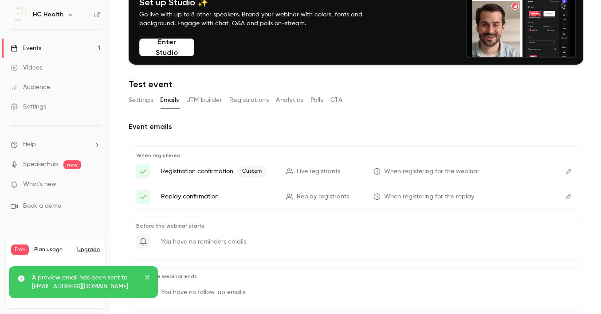
click at [40, 104] on div "Settings" at bounding box center [28, 106] width 35 height 9
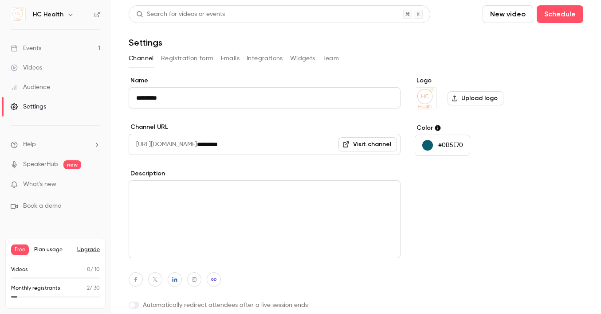
click at [191, 62] on button "Registration form" at bounding box center [187, 58] width 53 height 14
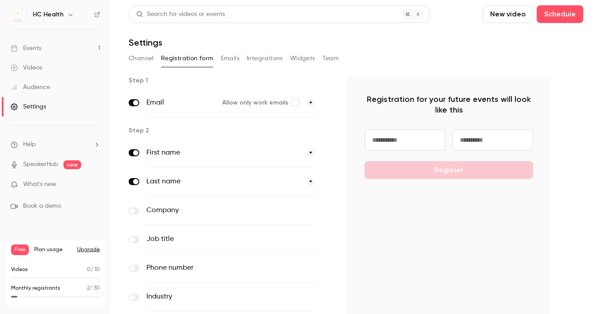
click at [240, 57] on div "Channel Registration form Emails Integrations Widgets Team" at bounding box center [356, 58] width 454 height 14
click at [232, 59] on button "Emails" at bounding box center [230, 58] width 19 height 14
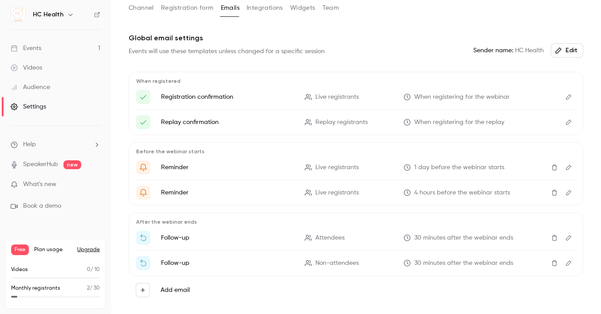
scroll to position [62, 0]
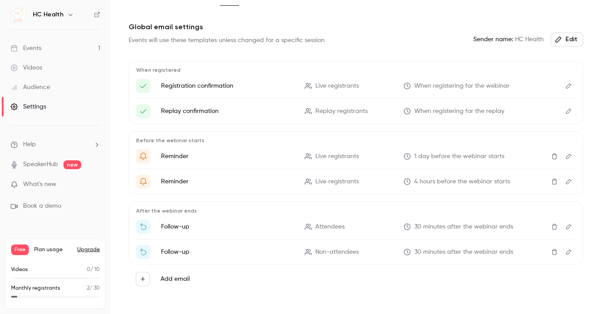
click at [561, 84] on button "Edit" at bounding box center [568, 86] width 14 height 14
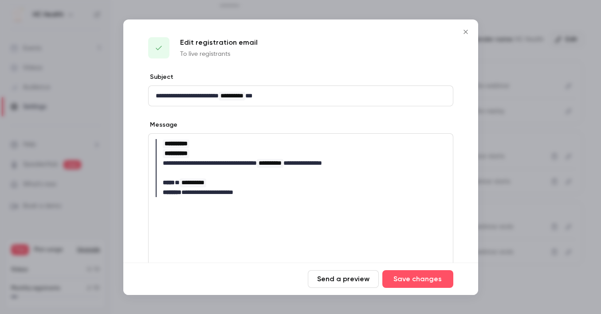
click at [463, 31] on icon "Close" at bounding box center [465, 31] width 11 height 7
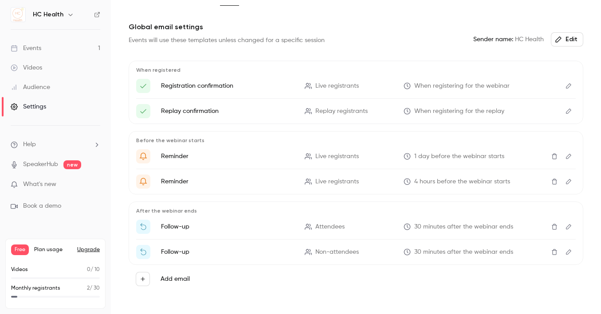
click at [59, 51] on link "Events 1" at bounding box center [55, 49] width 111 height 20
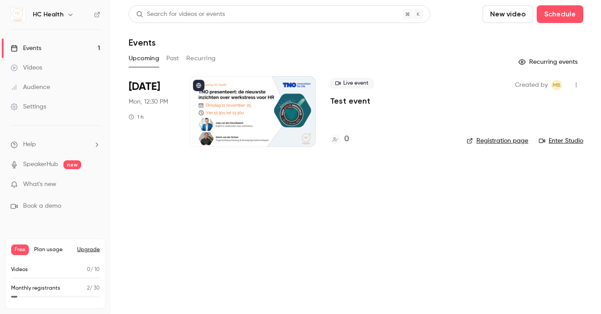
click at [221, 106] on div at bounding box center [252, 111] width 126 height 71
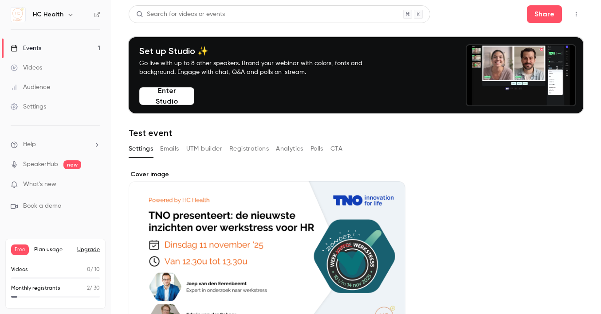
click at [176, 145] on button "Emails" at bounding box center [169, 149] width 19 height 14
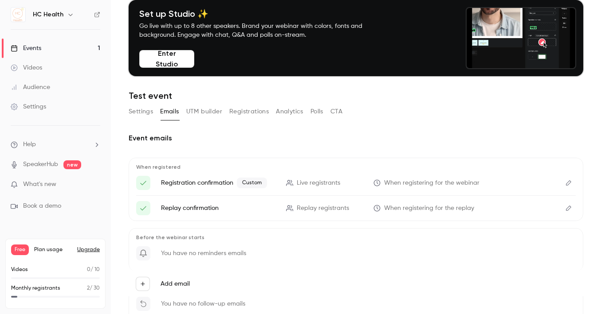
scroll to position [51, 0]
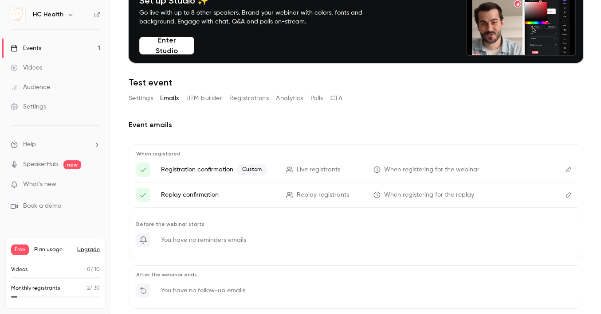
click at [565, 170] on button "Edit" at bounding box center [568, 170] width 14 height 14
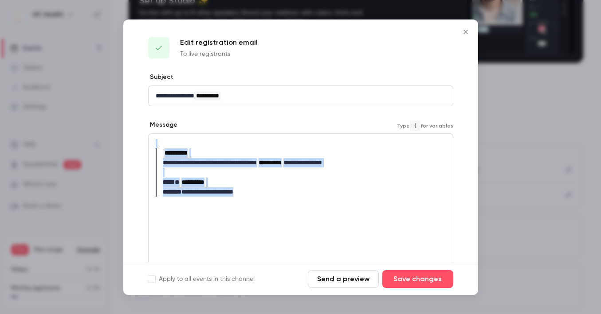
drag, startPoint x: 286, startPoint y: 192, endPoint x: 122, endPoint y: 142, distance: 171.2
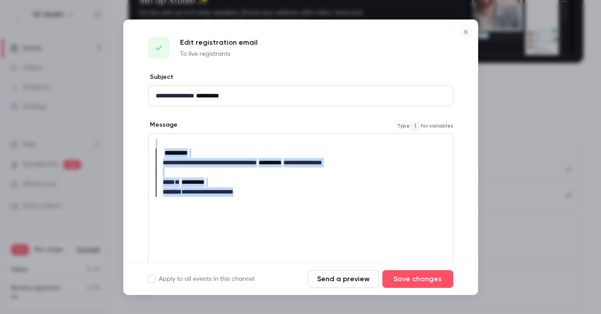
click at [122, 142] on div "**********" at bounding box center [300, 157] width 601 height 314
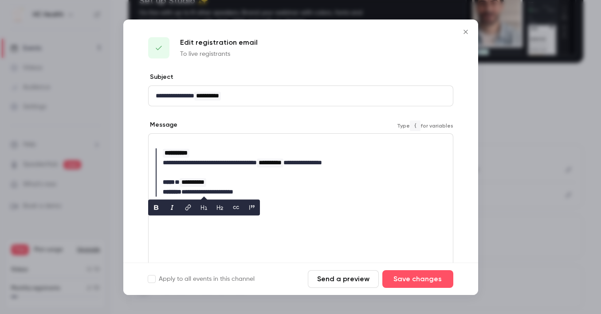
click at [189, 142] on p "editor" at bounding box center [301, 143] width 290 height 9
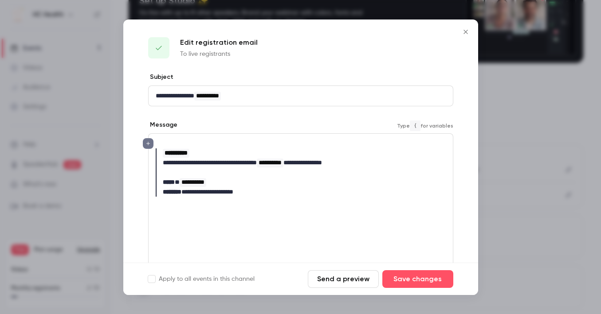
drag, startPoint x: 184, startPoint y: 141, endPoint x: 124, endPoint y: 134, distance: 61.1
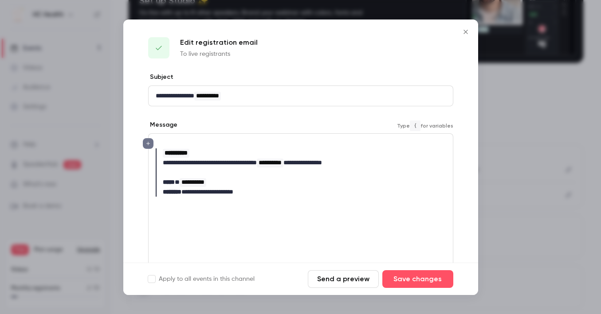
click at [124, 134] on div "**********" at bounding box center [300, 209] width 355 height 273
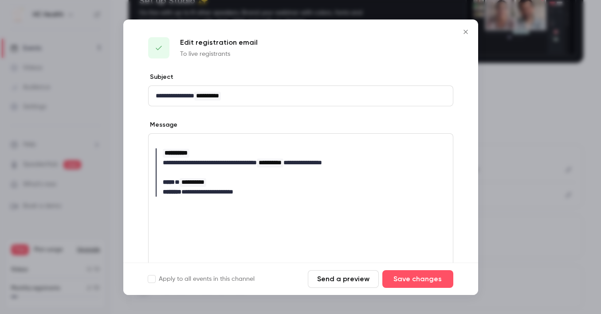
drag, startPoint x: 278, startPoint y: 208, endPoint x: 141, endPoint y: 153, distance: 147.4
click at [141, 153] on div "**********" at bounding box center [300, 209] width 355 height 273
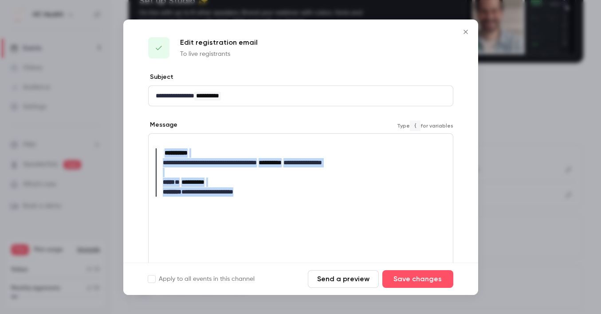
drag, startPoint x: 224, startPoint y: 187, endPoint x: 139, endPoint y: 148, distance: 93.8
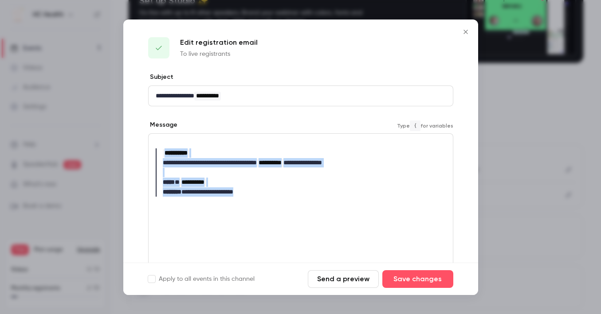
click at [138, 148] on div "**********" at bounding box center [300, 209] width 355 height 273
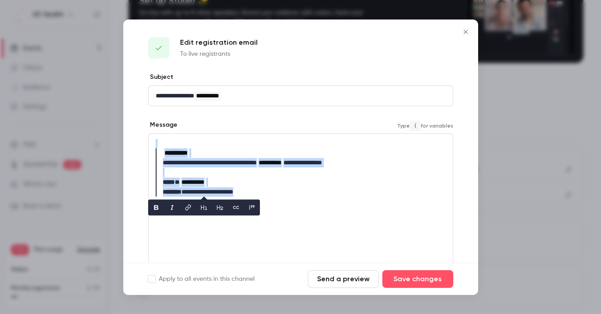
copy div "**********"
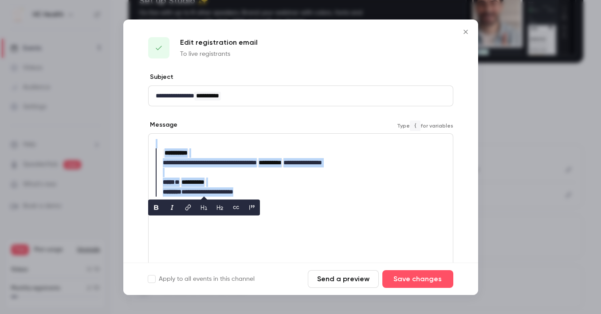
click at [469, 35] on icon "Close" at bounding box center [465, 31] width 11 height 7
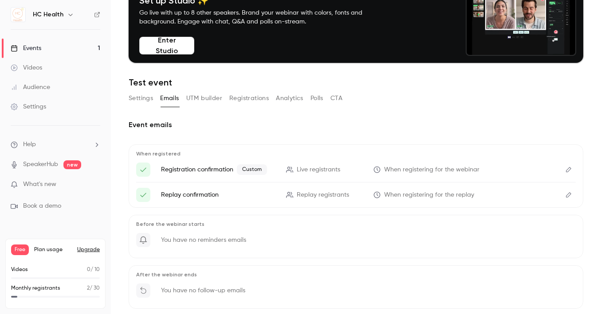
click at [42, 99] on link "Settings" at bounding box center [55, 107] width 111 height 20
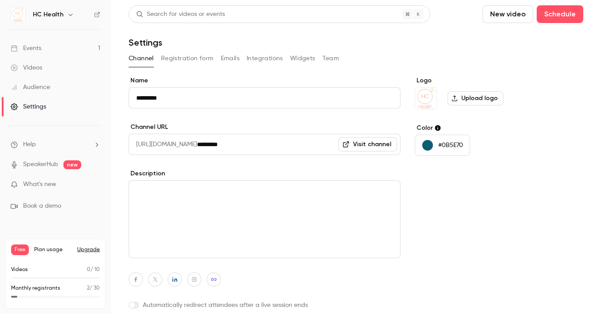
click at [225, 59] on button "Emails" at bounding box center [230, 58] width 19 height 14
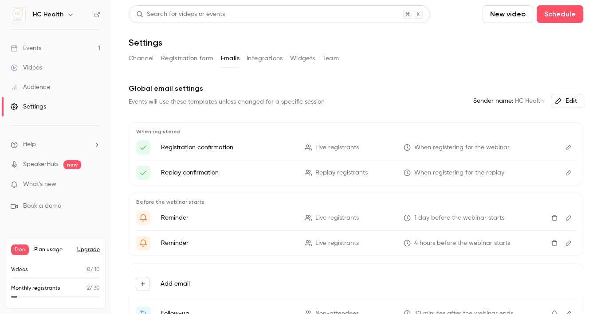
click at [567, 148] on button "Edit" at bounding box center [568, 148] width 14 height 14
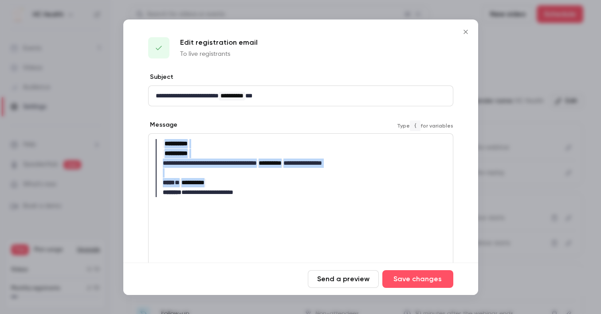
drag, startPoint x: 263, startPoint y: 187, endPoint x: 135, endPoint y: 132, distance: 139.0
click at [135, 132] on div "**********" at bounding box center [300, 209] width 355 height 273
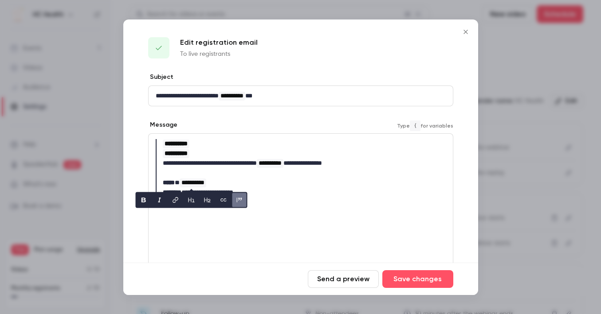
click at [262, 181] on blockquote "**********" at bounding box center [297, 182] width 283 height 12
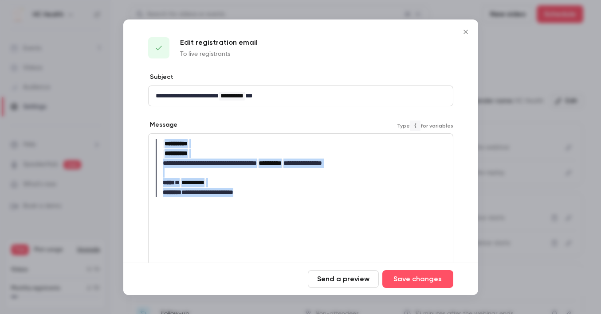
drag, startPoint x: 261, startPoint y: 194, endPoint x: 113, endPoint y: 128, distance: 162.1
click at [113, 128] on div "**********" at bounding box center [300, 157] width 601 height 314
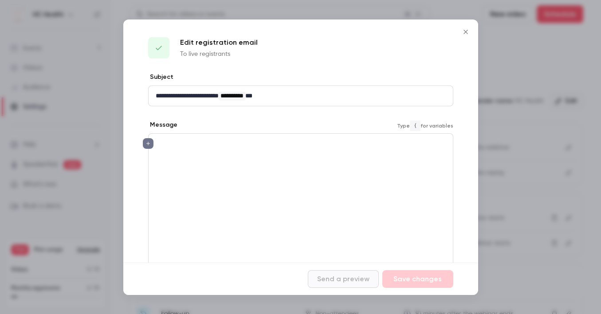
paste div "editor"
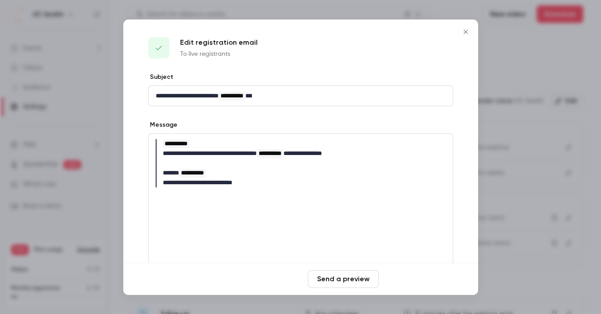
click at [400, 275] on button "Save changes" at bounding box center [417, 279] width 71 height 18
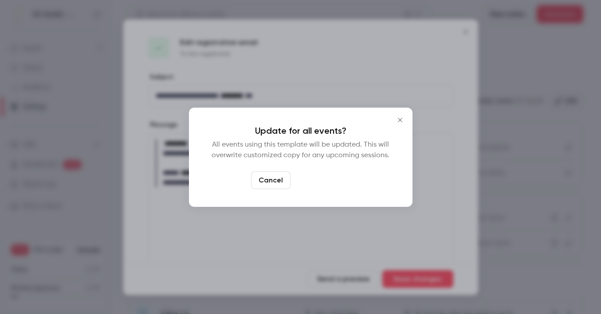
click at [320, 179] on button "Yes, update" at bounding box center [322, 181] width 56 height 18
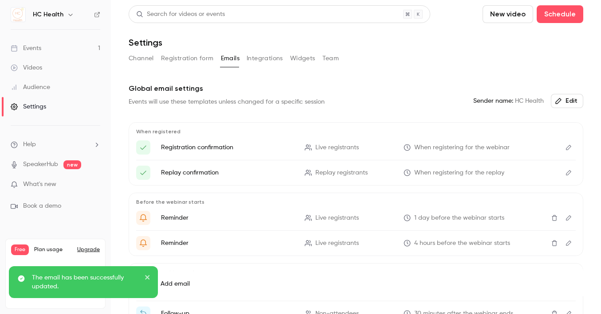
click at [44, 55] on link "Events 1" at bounding box center [55, 49] width 111 height 20
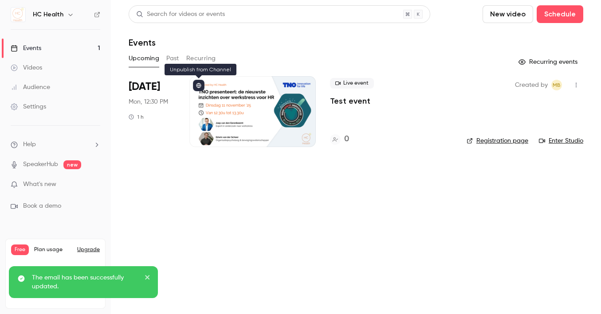
click at [226, 98] on div at bounding box center [252, 111] width 126 height 71
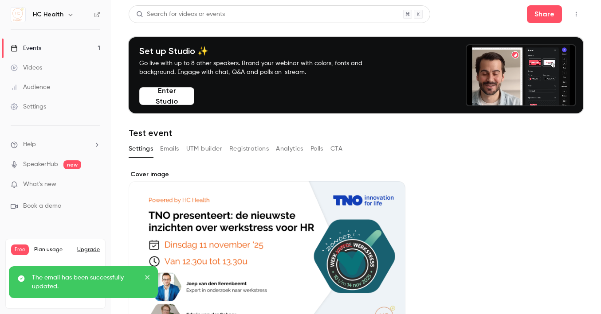
click at [166, 148] on button "Emails" at bounding box center [169, 149] width 19 height 14
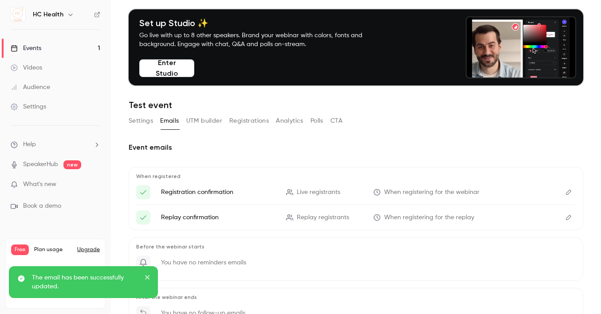
scroll to position [50, 0]
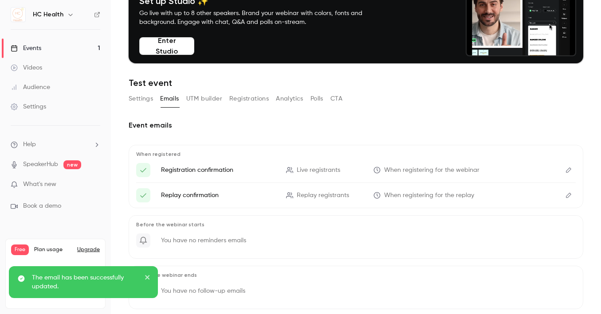
click at [561, 167] on button "Edit" at bounding box center [568, 170] width 14 height 14
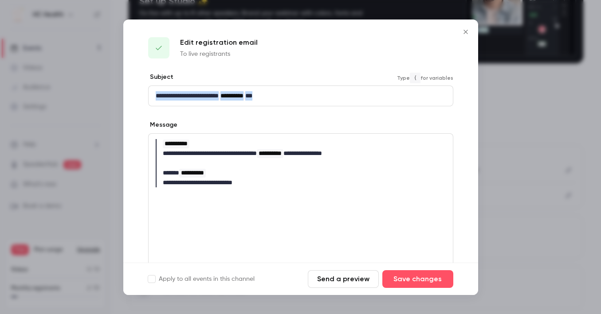
drag, startPoint x: 298, startPoint y: 97, endPoint x: 143, endPoint y: 90, distance: 155.3
click at [143, 90] on div "**********" at bounding box center [300, 209] width 355 height 273
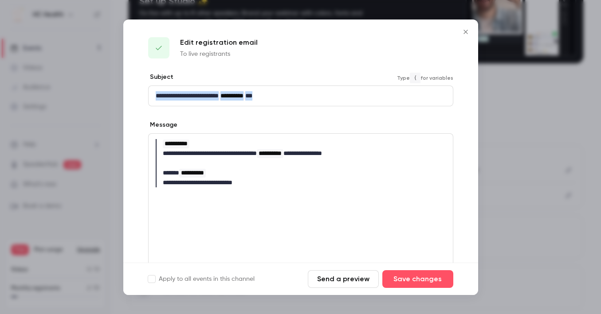
click at [300, 104] on div "**********" at bounding box center [300, 96] width 304 height 20
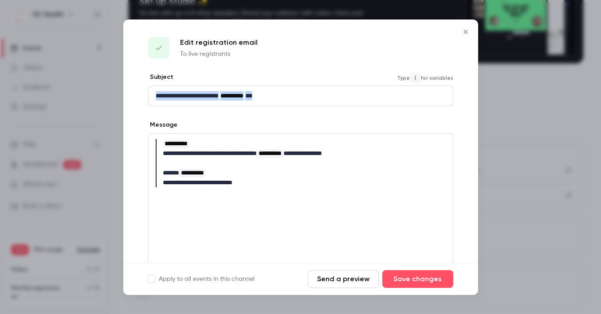
drag, startPoint x: 313, startPoint y: 104, endPoint x: 148, endPoint y: 98, distance: 164.6
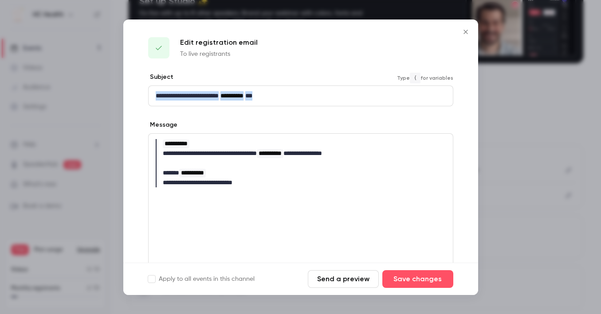
click at [148, 98] on div "**********" at bounding box center [300, 96] width 304 height 20
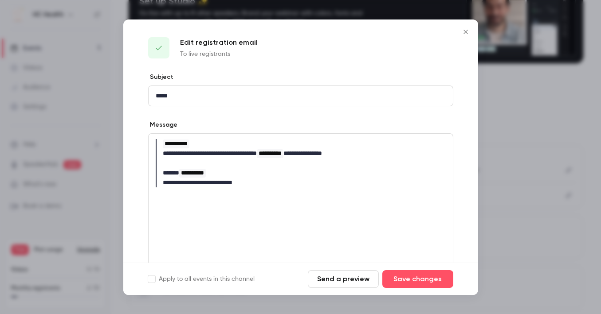
click at [464, 33] on icon "Close" at bounding box center [465, 31] width 11 height 7
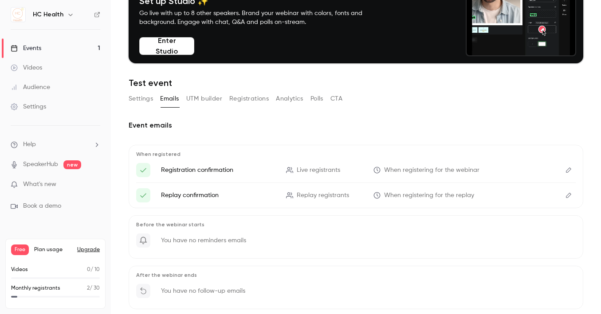
click at [62, 108] on link "Settings" at bounding box center [55, 107] width 111 height 20
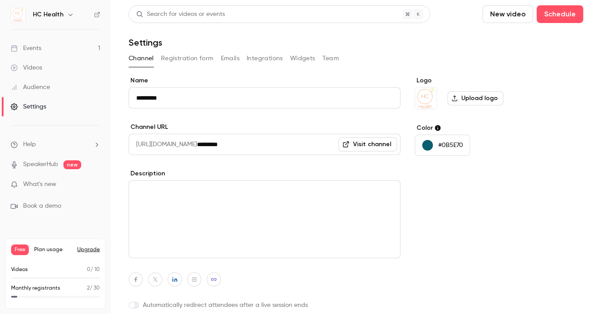
click at [228, 55] on button "Emails" at bounding box center [230, 58] width 19 height 14
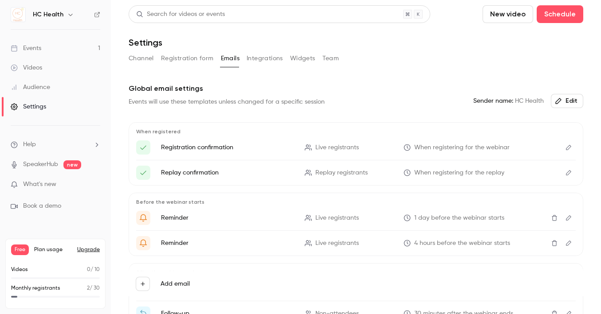
click at [561, 148] on button "Edit" at bounding box center [568, 148] width 14 height 14
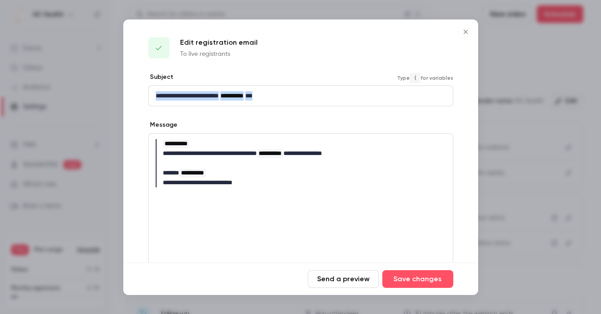
drag, startPoint x: 310, startPoint y: 95, endPoint x: 146, endPoint y: 94, distance: 164.0
click at [146, 94] on div "**********" at bounding box center [300, 209] width 355 height 273
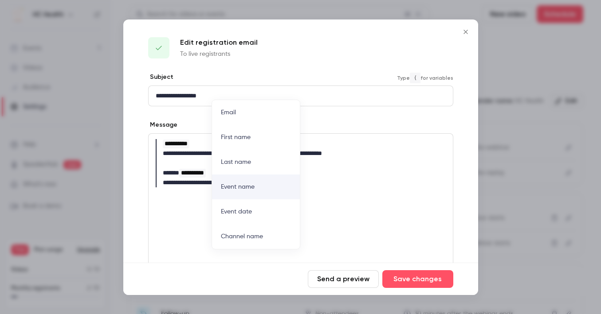
drag, startPoint x: 246, startPoint y: 184, endPoint x: 249, endPoint y: 178, distance: 6.9
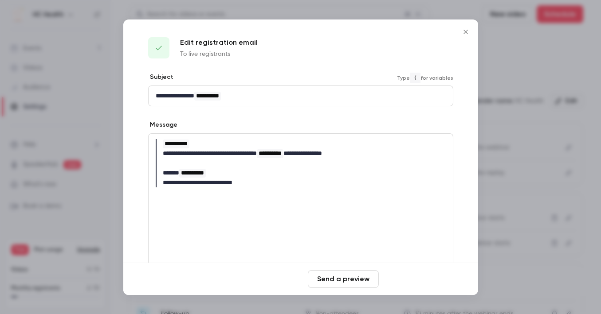
click at [407, 277] on button "Save changes" at bounding box center [417, 279] width 71 height 18
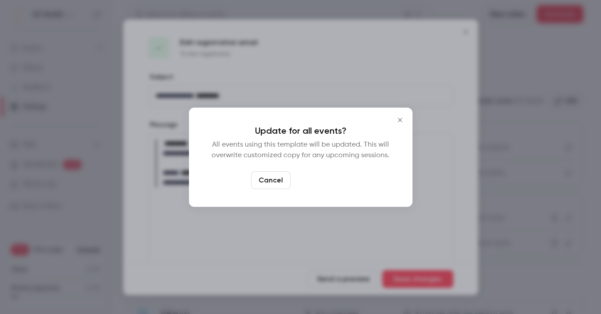
click at [329, 183] on button "Yes, update" at bounding box center [322, 181] width 56 height 18
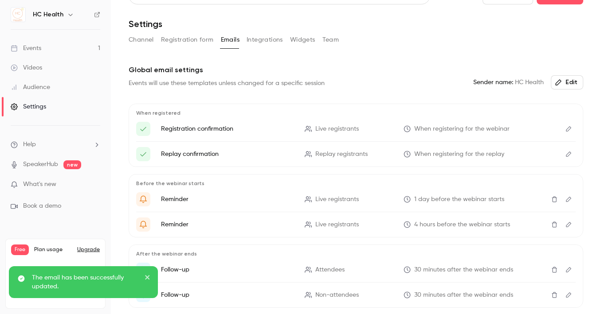
scroll to position [32, 0]
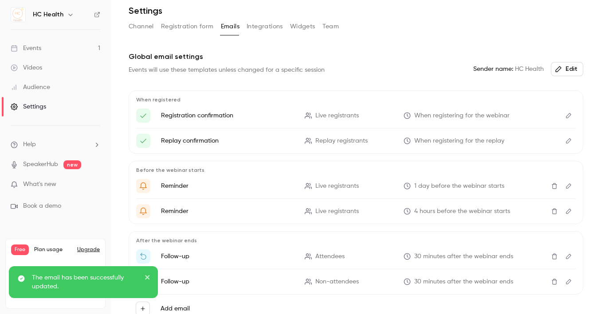
click at [551, 184] on icon "Delete" at bounding box center [554, 186] width 7 height 6
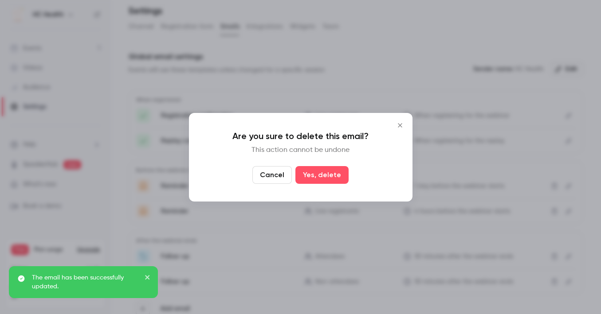
click at [338, 178] on button "Yes, delete" at bounding box center [321, 175] width 53 height 18
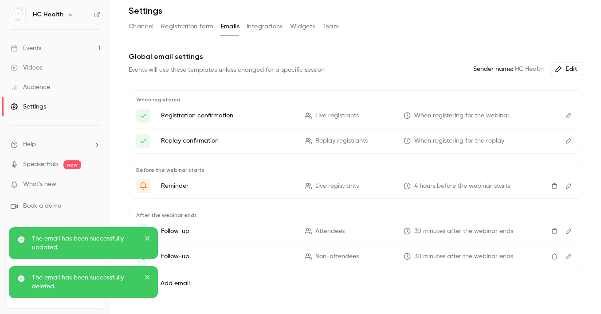
click at [551, 187] on icon "Delete" at bounding box center [554, 186] width 7 height 6
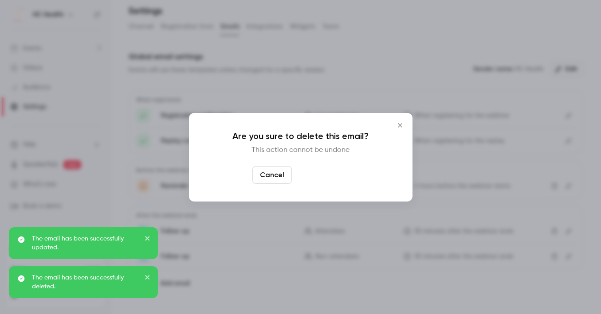
click at [330, 177] on button "Yes, delete" at bounding box center [321, 175] width 53 height 18
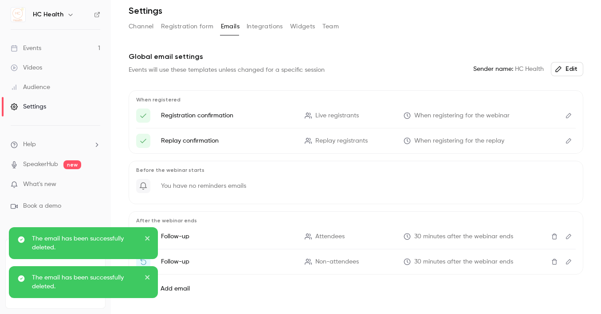
click at [551, 235] on icon "Delete" at bounding box center [553, 237] width 5 height 6
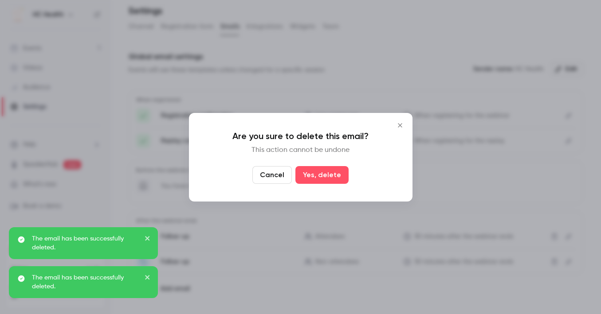
click at [305, 172] on button "Yes, delete" at bounding box center [321, 175] width 53 height 18
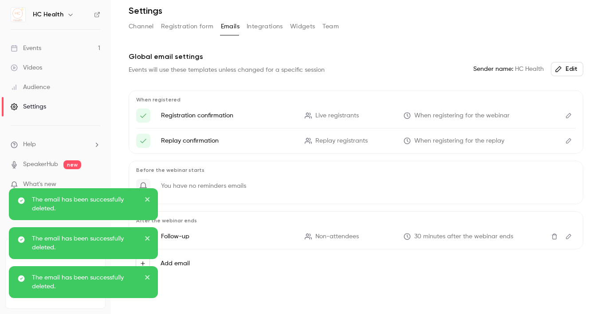
click at [547, 234] on button "Delete" at bounding box center [554, 237] width 14 height 14
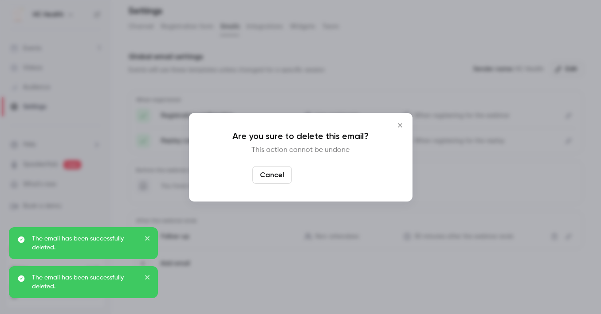
click at [328, 177] on button "Yes, delete" at bounding box center [321, 175] width 53 height 18
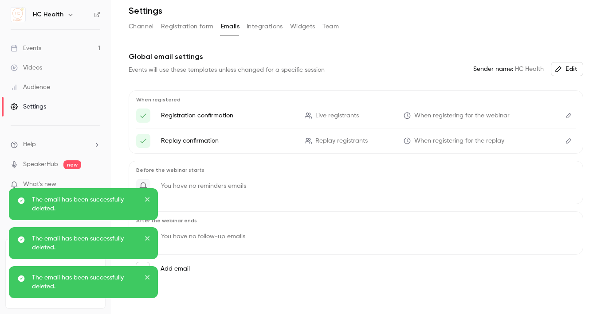
click at [565, 144] on button "Edit" at bounding box center [568, 141] width 14 height 14
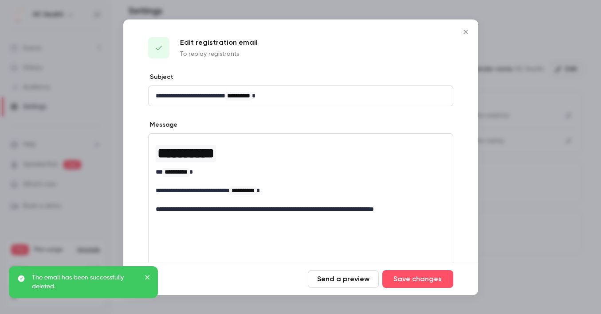
drag, startPoint x: 464, startPoint y: 32, endPoint x: 420, endPoint y: 73, distance: 59.6
click at [463, 33] on icon "Close" at bounding box center [465, 31] width 11 height 7
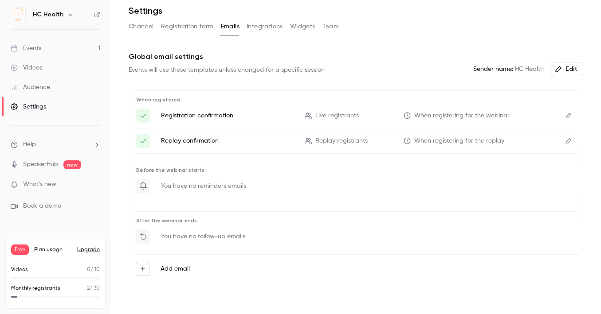
click at [565, 113] on icon "Edit" at bounding box center [568, 116] width 7 height 6
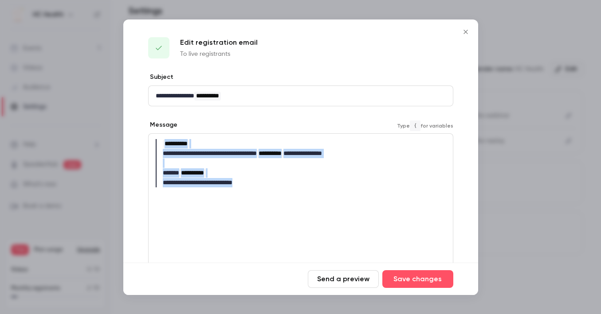
drag, startPoint x: 246, startPoint y: 184, endPoint x: 113, endPoint y: 113, distance: 150.9
click at [113, 113] on div "**********" at bounding box center [300, 157] width 601 height 314
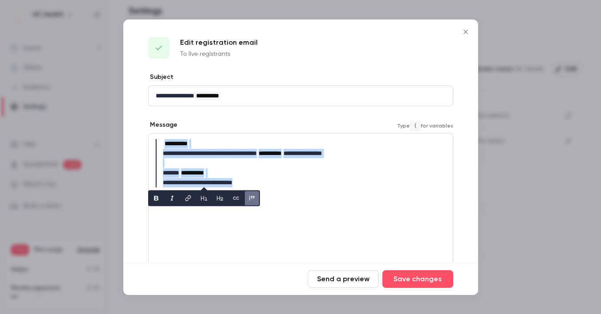
copy div "**********"
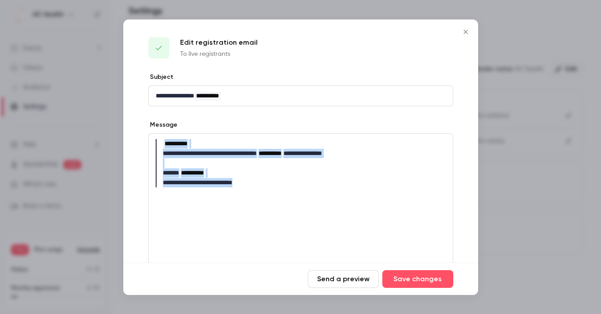
click at [464, 31] on icon "Close" at bounding box center [465, 31] width 11 height 7
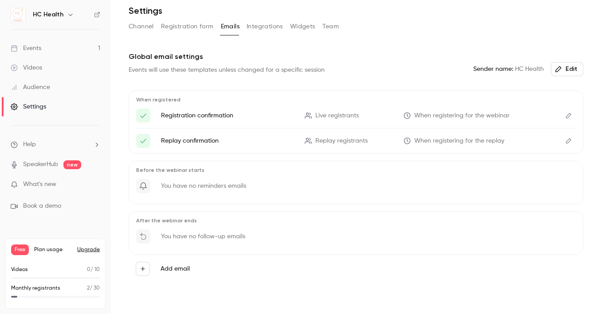
click at [565, 142] on icon "Edit" at bounding box center [568, 141] width 7 height 6
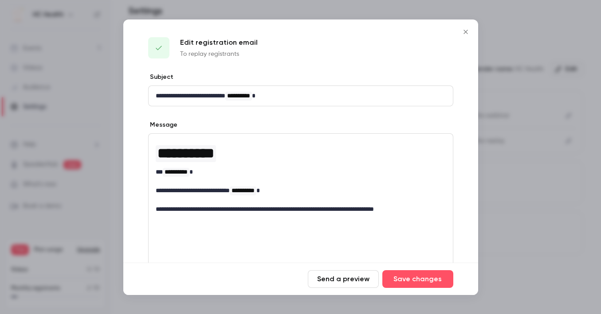
click at [430, 206] on p "**********" at bounding box center [297, 209] width 283 height 9
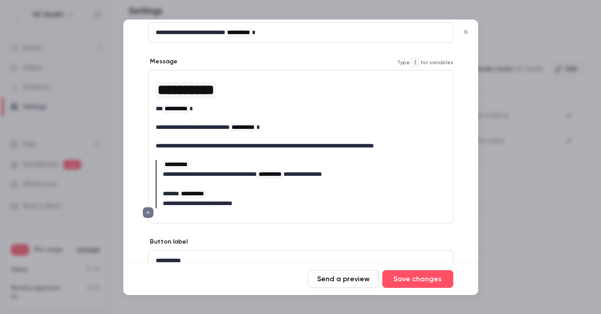
scroll to position [65, 0]
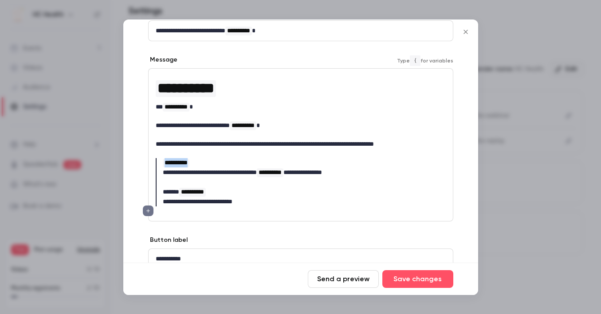
drag, startPoint x: 205, startPoint y: 161, endPoint x: 160, endPoint y: 164, distance: 45.3
click at [160, 164] on blockquote "**********" at bounding box center [301, 162] width 290 height 9
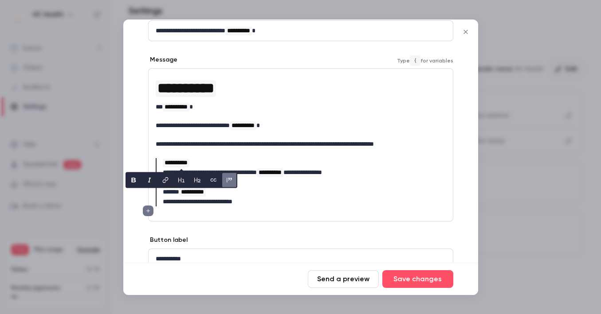
click at [254, 90] on h1 "**********" at bounding box center [301, 88] width 290 height 21
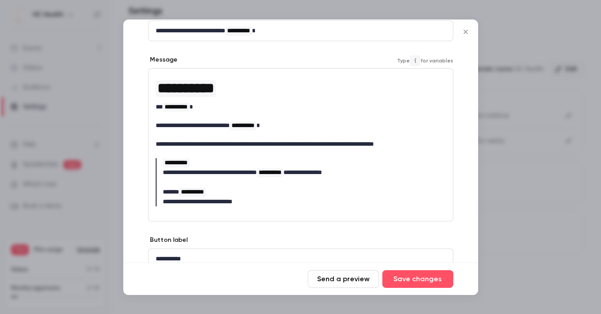
scroll to position [0, 0]
click at [189, 162] on span "**********" at bounding box center [176, 163] width 27 height 9
click at [187, 166] on blockquote "**********" at bounding box center [297, 172] width 283 height 12
click at [182, 156] on p "editor" at bounding box center [301, 153] width 290 height 9
drag, startPoint x: 216, startPoint y: 87, endPoint x: 133, endPoint y: 80, distance: 83.6
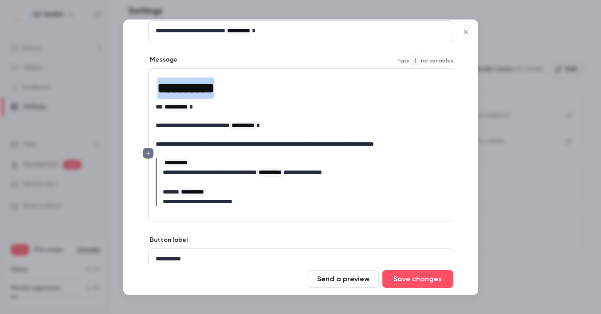
click at [133, 80] on div "**********" at bounding box center [300, 155] width 355 height 294
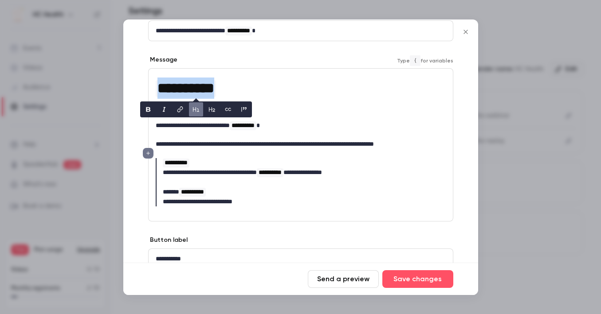
click at [194, 110] on icon "editor" at bounding box center [195, 109] width 7 height 6
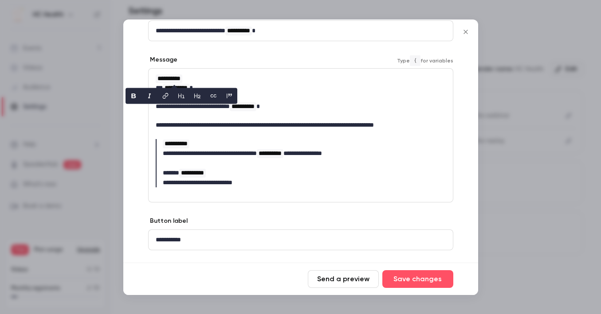
click at [210, 78] on p "**********" at bounding box center [301, 78] width 290 height 9
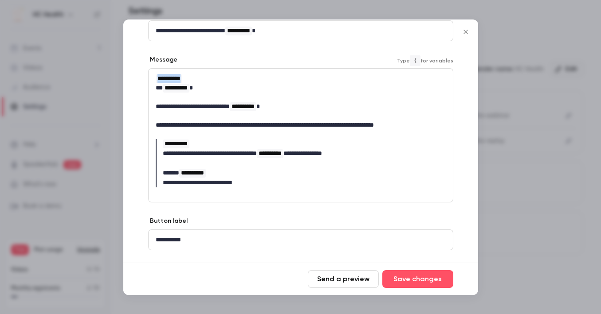
drag, startPoint x: 207, startPoint y: 76, endPoint x: 118, endPoint y: 76, distance: 89.1
click at [118, 76] on div "**********" at bounding box center [300, 157] width 601 height 314
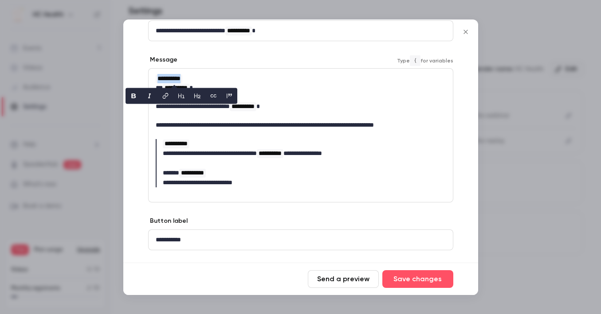
drag, startPoint x: 129, startPoint y: 95, endPoint x: 152, endPoint y: 101, distance: 23.4
click at [129, 95] on button "bold" at bounding box center [133, 96] width 14 height 14
click at [316, 105] on p "**********" at bounding box center [297, 106] width 283 height 9
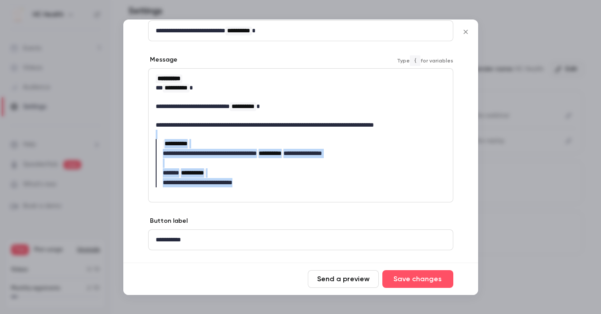
drag, startPoint x: 254, startPoint y: 180, endPoint x: 138, endPoint y: 135, distance: 123.9
click at [138, 135] on div "**********" at bounding box center [300, 145] width 355 height 275
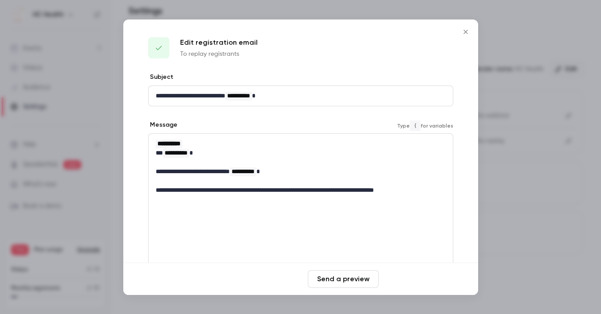
click at [406, 273] on button "Save changes" at bounding box center [417, 279] width 71 height 18
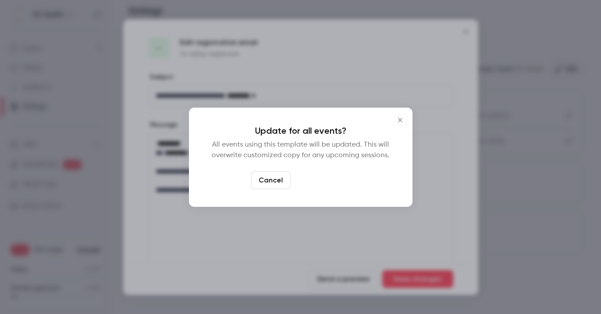
click at [312, 178] on button "Yes, update" at bounding box center [322, 181] width 56 height 18
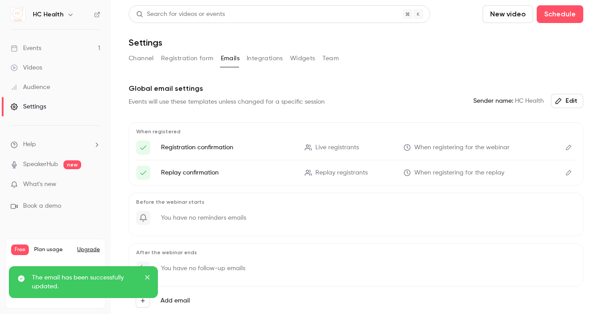
click at [558, 100] on button "Edit" at bounding box center [567, 101] width 32 height 14
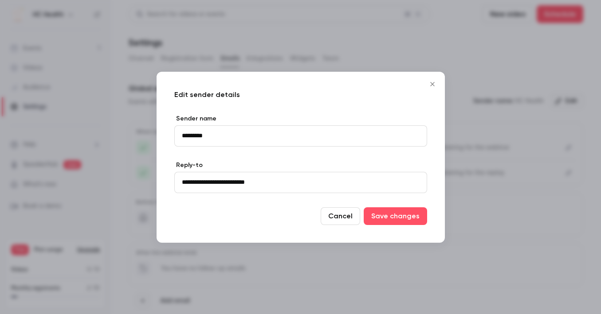
click at [183, 138] on input "*********" at bounding box center [300, 135] width 253 height 21
type input "**********"
click at [379, 213] on button "Save changes" at bounding box center [394, 216] width 63 height 18
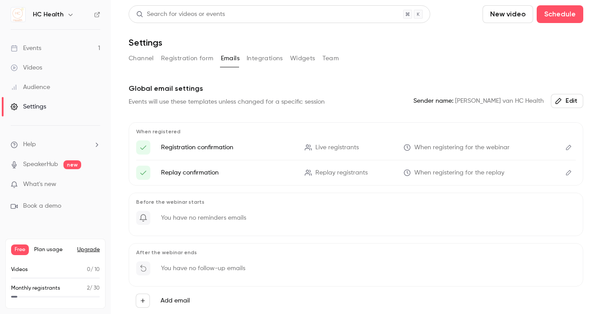
click at [59, 185] on p "What's new" at bounding box center [48, 184] width 75 height 9
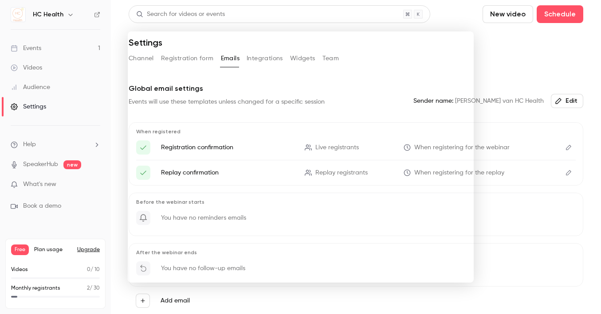
click at [497, 58] on div at bounding box center [300, 157] width 601 height 314
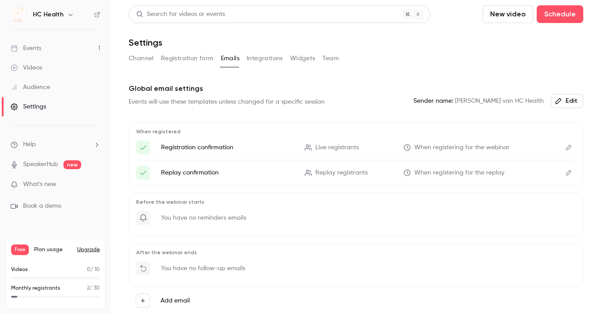
click at [43, 52] on link "Events 1" at bounding box center [55, 49] width 111 height 20
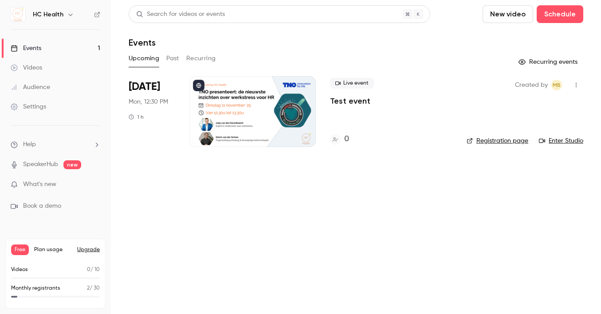
click at [174, 55] on button "Past" at bounding box center [172, 58] width 13 height 14
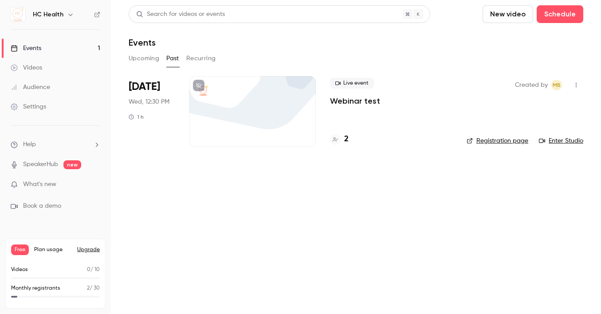
click at [574, 88] on button "button" at bounding box center [576, 85] width 14 height 14
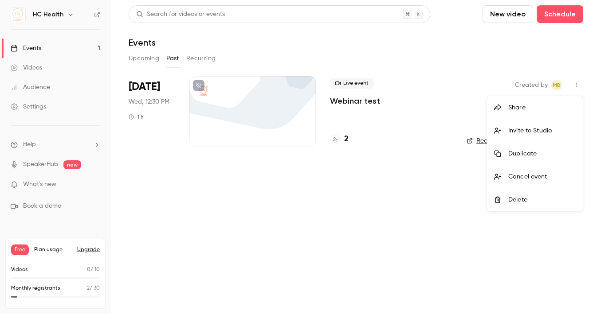
click at [515, 194] on li "Delete" at bounding box center [535, 199] width 96 height 23
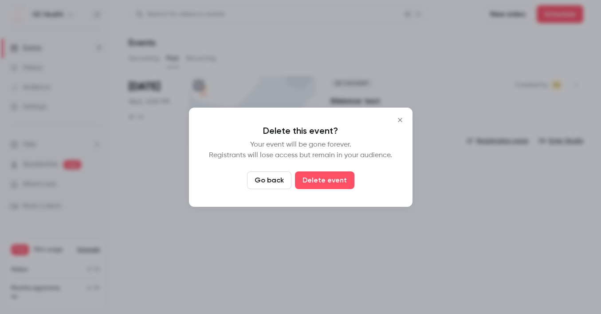
click at [341, 177] on button "Delete event" at bounding box center [324, 181] width 59 height 18
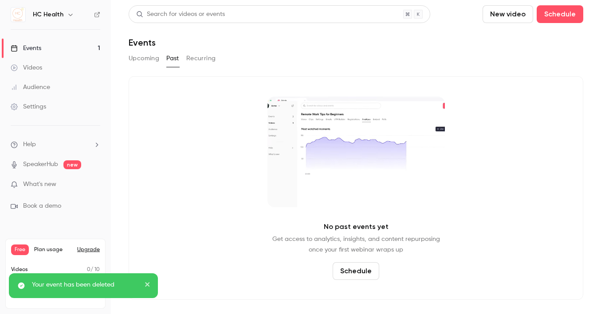
click at [202, 57] on button "Recurring" at bounding box center [201, 58] width 30 height 14
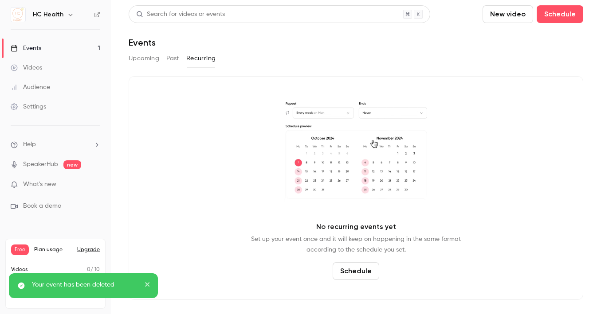
click at [174, 60] on button "Past" at bounding box center [172, 58] width 13 height 14
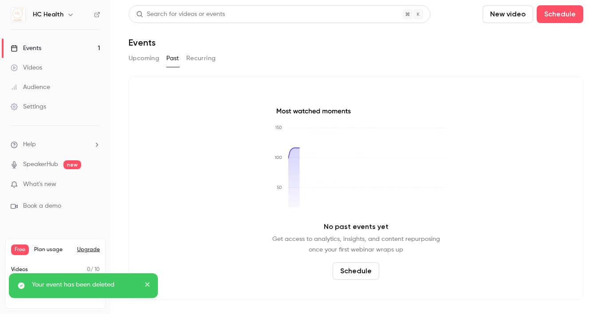
click at [141, 59] on button "Upcoming" at bounding box center [144, 58] width 31 height 14
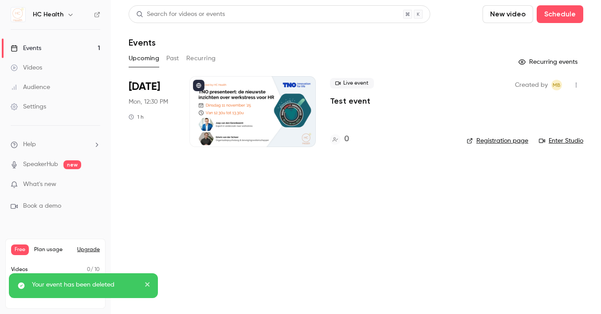
click at [59, 67] on link "Videos" at bounding box center [55, 68] width 111 height 20
